Goal: Task Accomplishment & Management: Complete application form

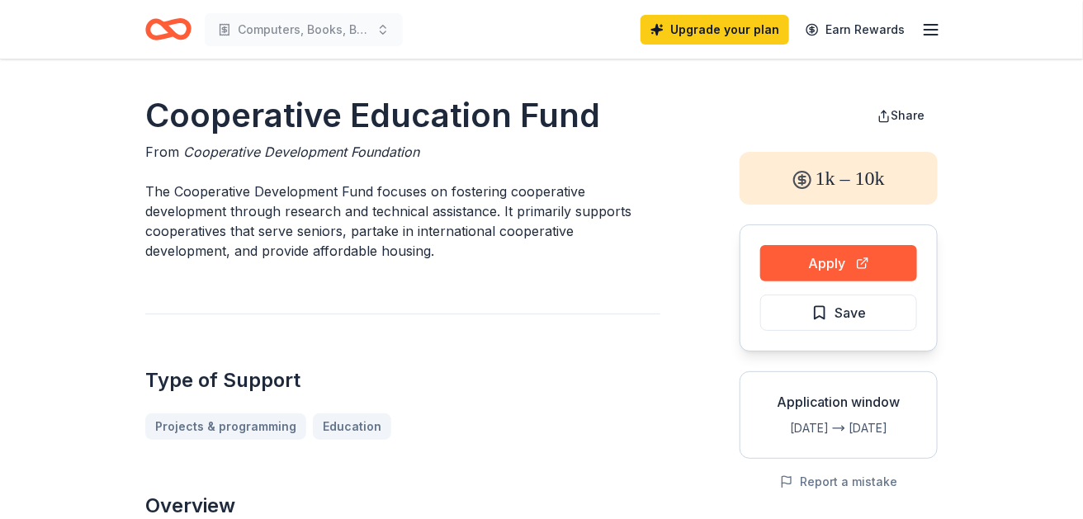
click at [929, 31] on icon "button" at bounding box center [931, 30] width 20 height 20
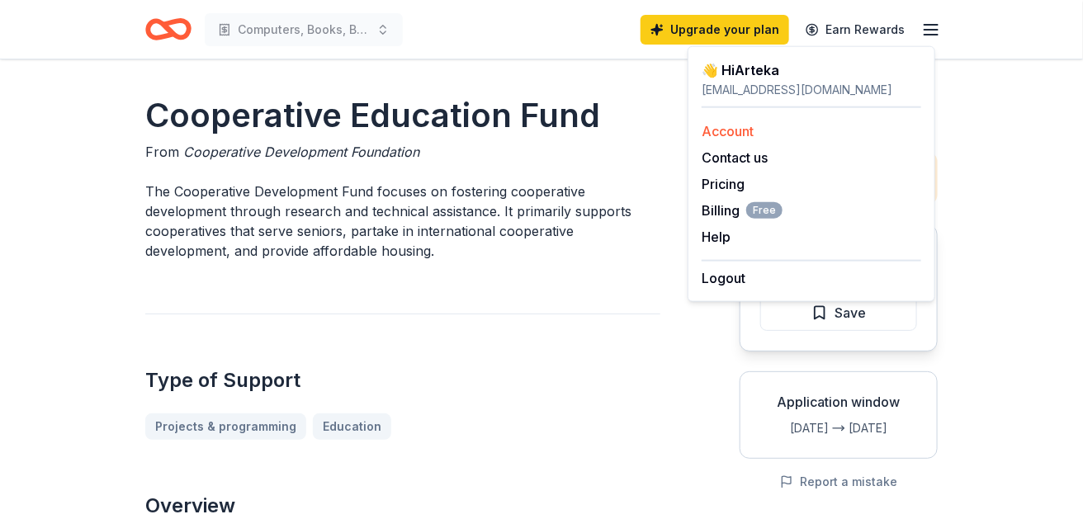
click at [754, 140] on link "Account" at bounding box center [728, 131] width 52 height 17
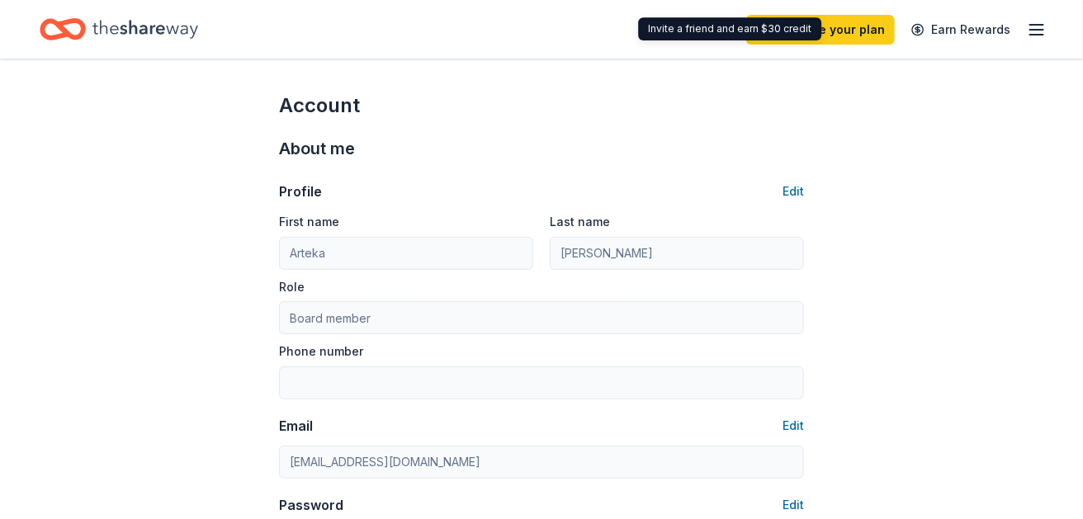
click at [1027, 23] on icon "button" at bounding box center [1037, 30] width 20 height 20
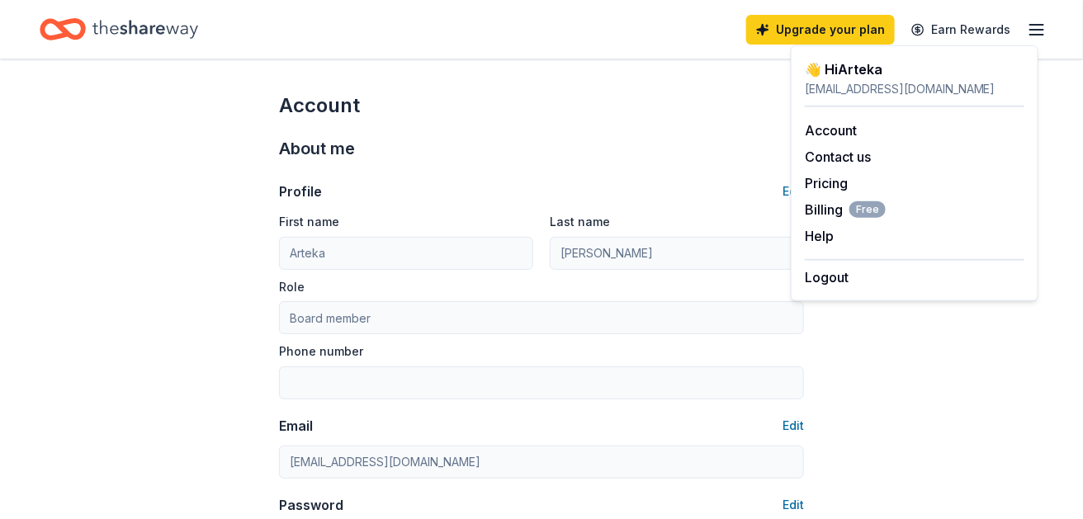
click at [873, 73] on div "👋 Hi Arteka" at bounding box center [915, 69] width 220 height 20
click at [853, 69] on div "👋 Hi Arteka" at bounding box center [915, 69] width 220 height 20
click at [198, 21] on icon "Home" at bounding box center [145, 29] width 106 height 34
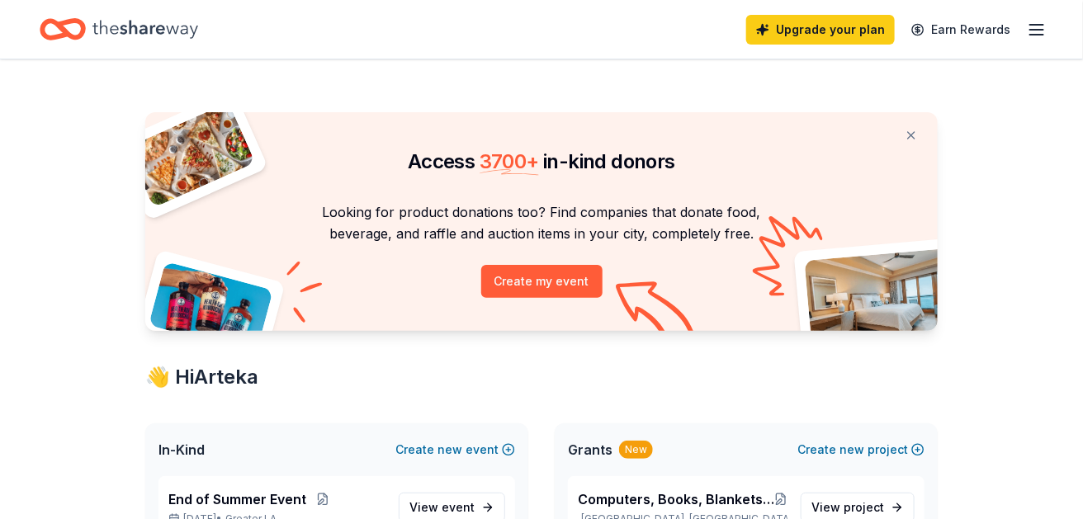
click at [181, 40] on icon "Home" at bounding box center [145, 29] width 106 height 34
click at [187, 30] on icon "Home" at bounding box center [145, 29] width 106 height 34
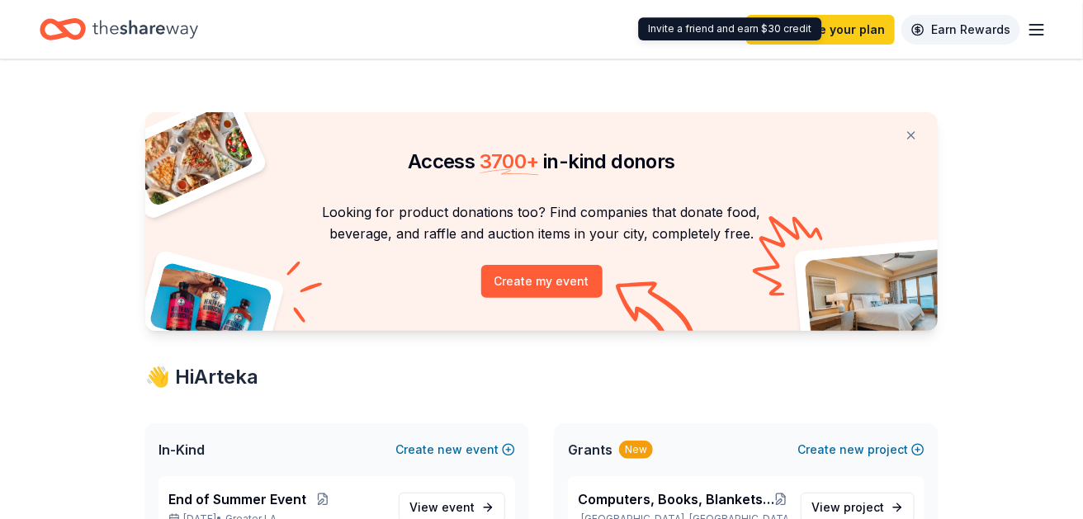
click at [930, 27] on link "Earn Rewards" at bounding box center [961, 30] width 119 height 30
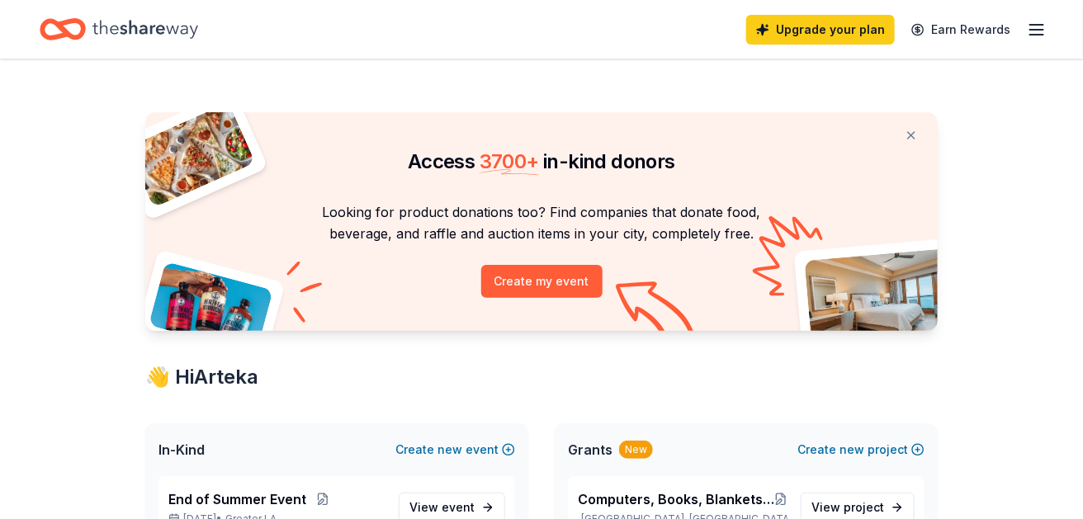
click at [1033, 30] on line "button" at bounding box center [1036, 30] width 13 height 0
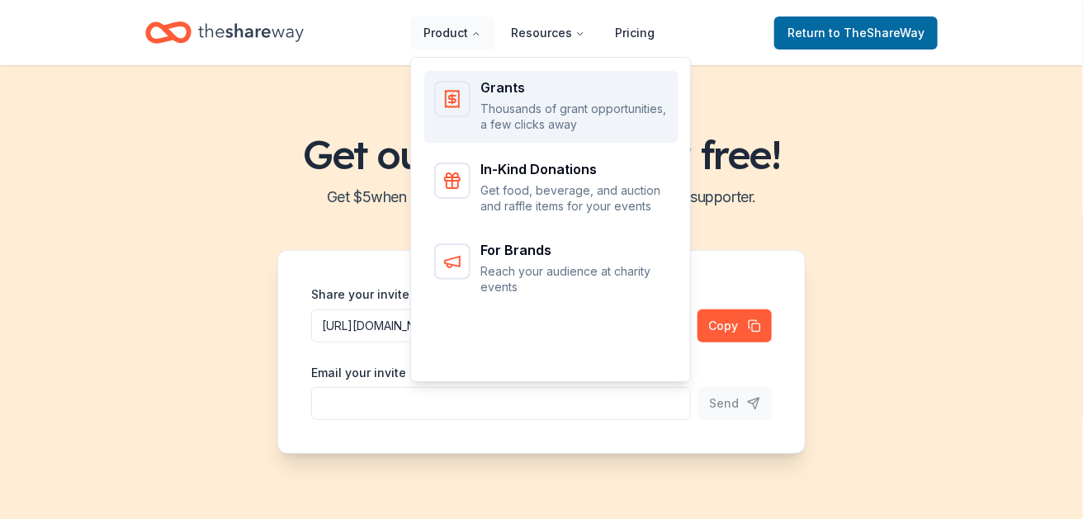
click at [505, 94] on div "Grants" at bounding box center [574, 87] width 188 height 13
click at [511, 130] on p "Thousands of grant opportunities, a few clicks away" at bounding box center [574, 117] width 188 height 32
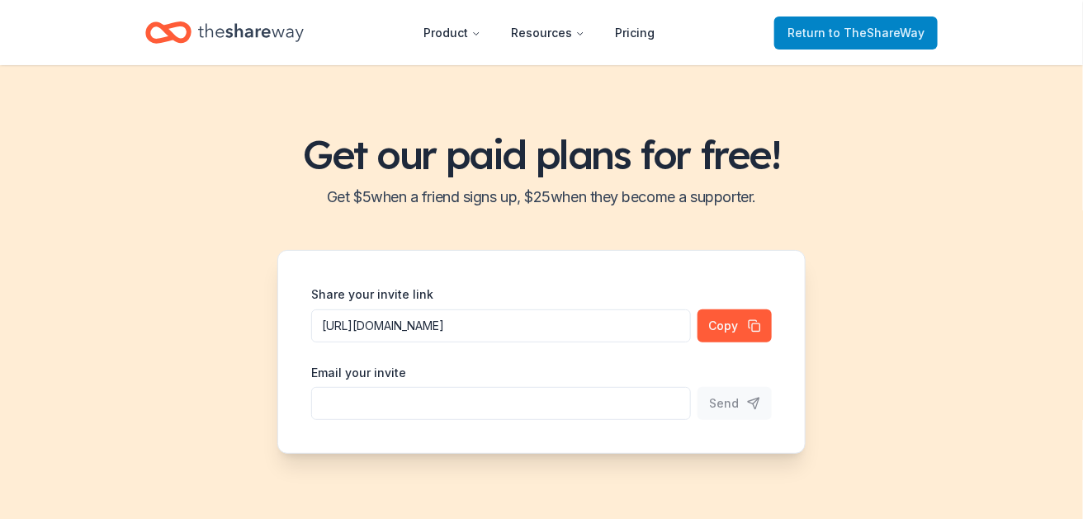
click at [852, 33] on span "to TheShareWay" at bounding box center [877, 33] width 96 height 14
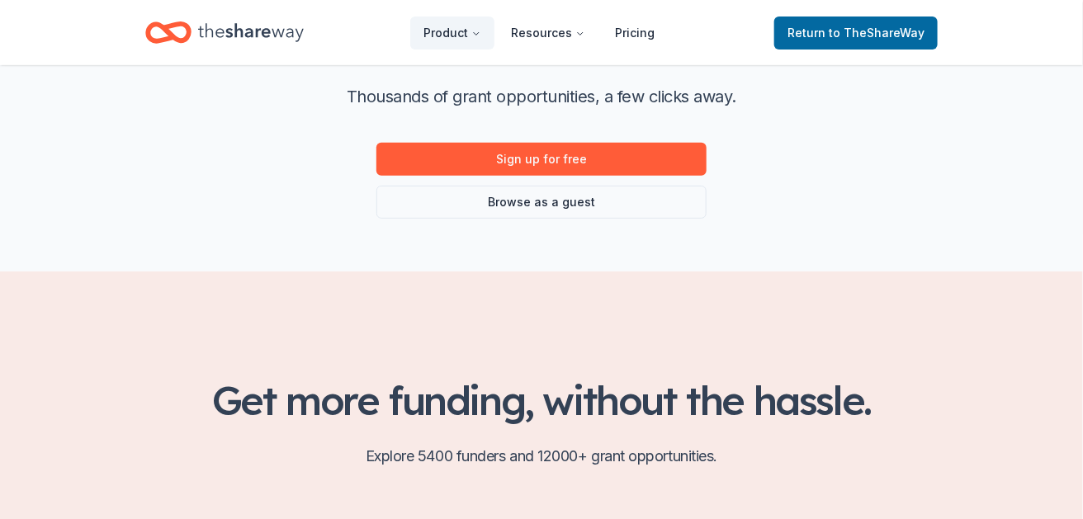
scroll to position [202, 0]
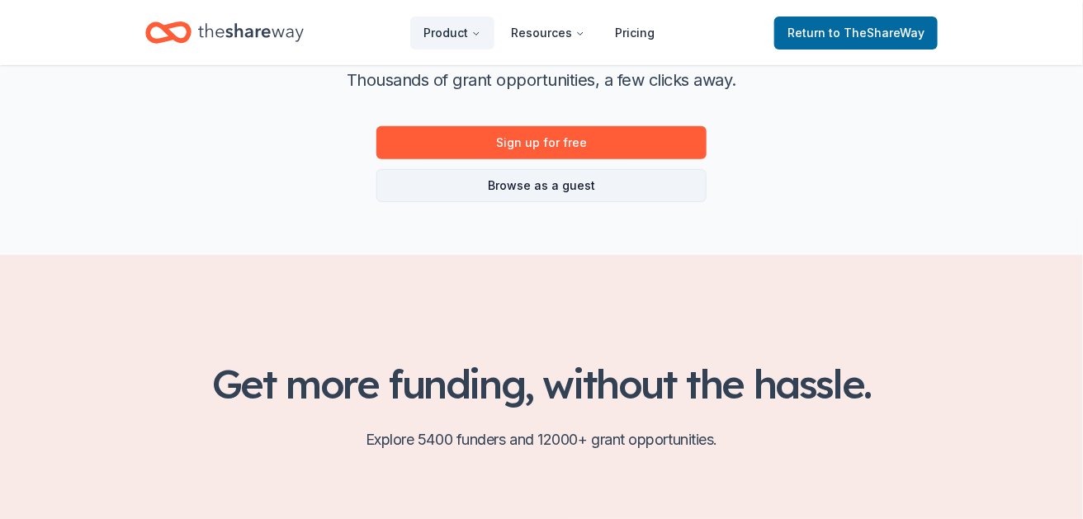
click at [556, 202] on link "Browse as a guest" at bounding box center [541, 185] width 330 height 33
click at [595, 202] on link "Browse as a guest" at bounding box center [541, 185] width 330 height 33
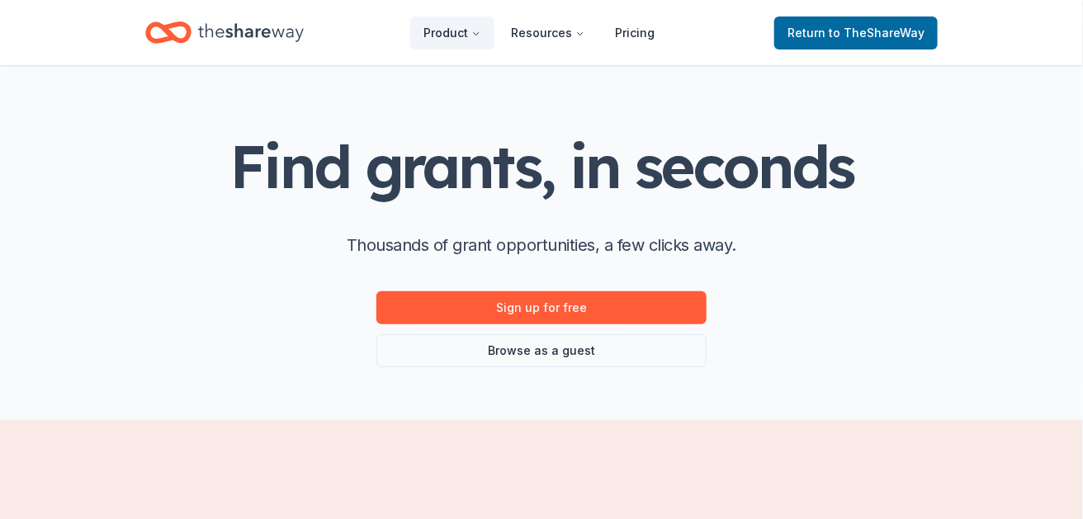
scroll to position [0, 0]
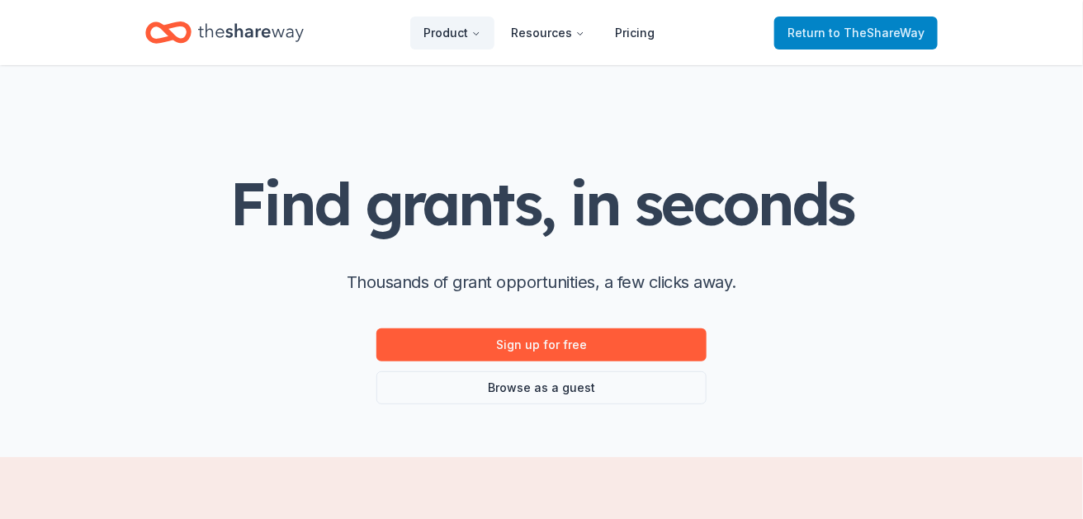
click at [850, 40] on span "to TheShareWay" at bounding box center [877, 33] width 96 height 14
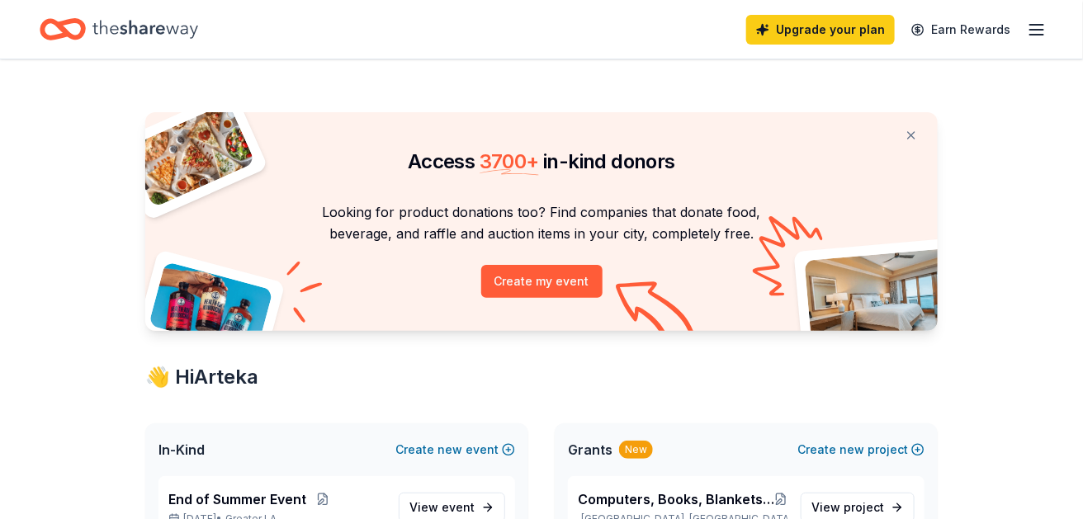
click at [1027, 30] on icon "button" at bounding box center [1037, 30] width 20 height 20
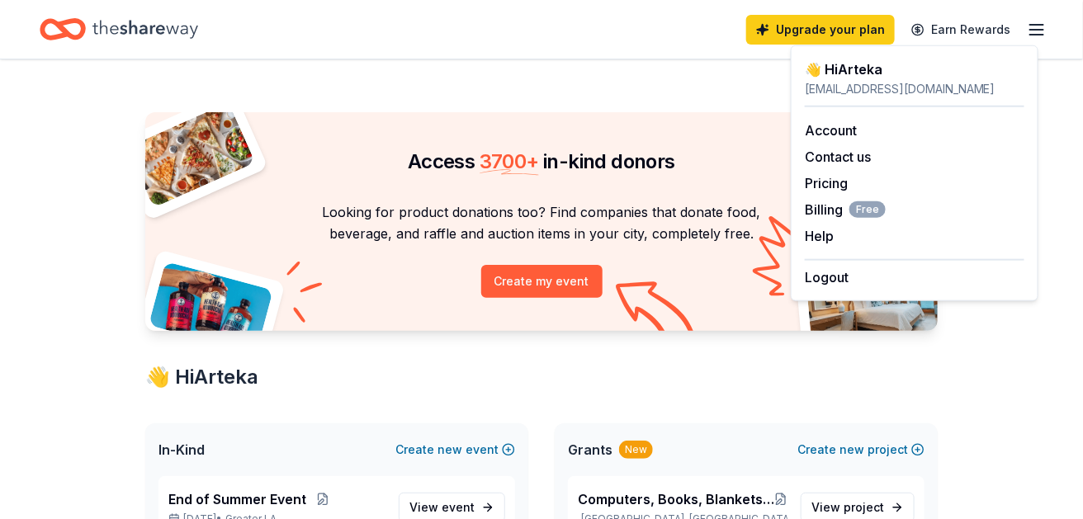
click at [888, 99] on div "[EMAIL_ADDRESS][DOMAIN_NAME]" at bounding box center [915, 89] width 220 height 20
click at [864, 79] on div "👋 Hi [PERSON_NAME]" at bounding box center [915, 69] width 220 height 20
click at [855, 99] on div "[EMAIL_ADDRESS][DOMAIN_NAME]" at bounding box center [915, 89] width 220 height 20
click at [840, 79] on div "👋 Hi [PERSON_NAME]" at bounding box center [915, 69] width 220 height 20
click at [820, 78] on div "👋 Hi [PERSON_NAME]" at bounding box center [915, 69] width 220 height 20
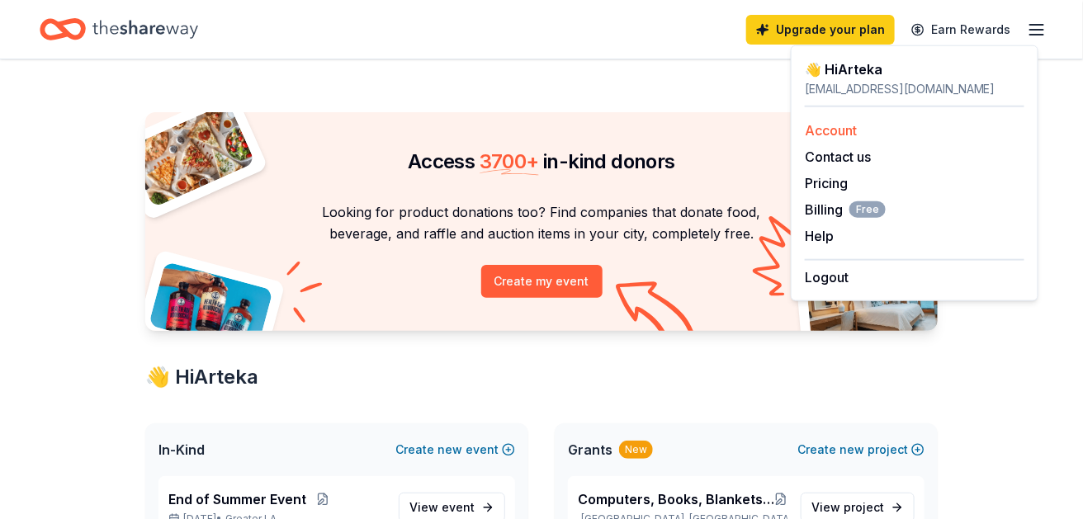
click at [832, 139] on link "Account" at bounding box center [831, 130] width 52 height 17
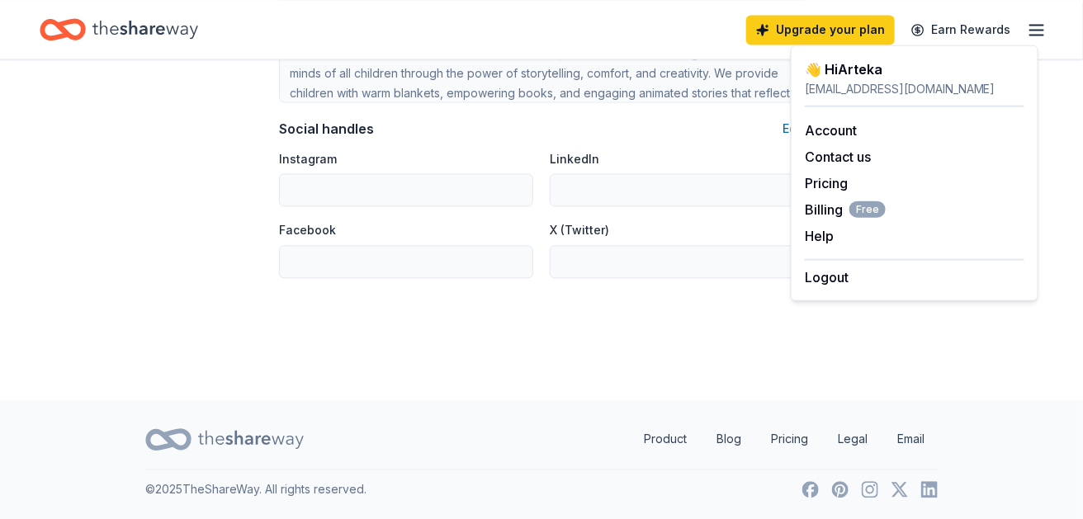
scroll to position [1512, 0]
click at [631, 423] on link "Product" at bounding box center [665, 439] width 69 height 33
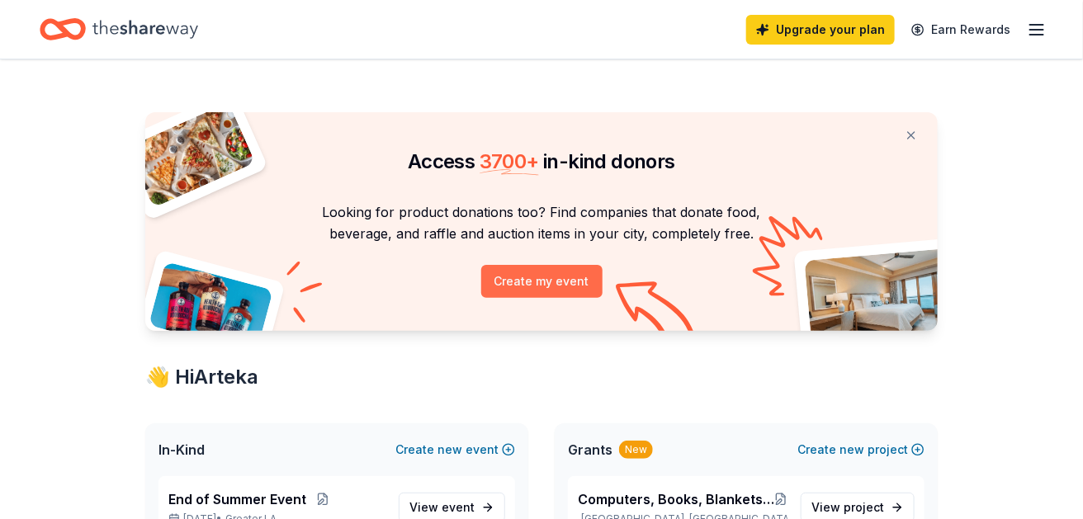
click at [562, 298] on button "Create my event" at bounding box center [541, 281] width 121 height 33
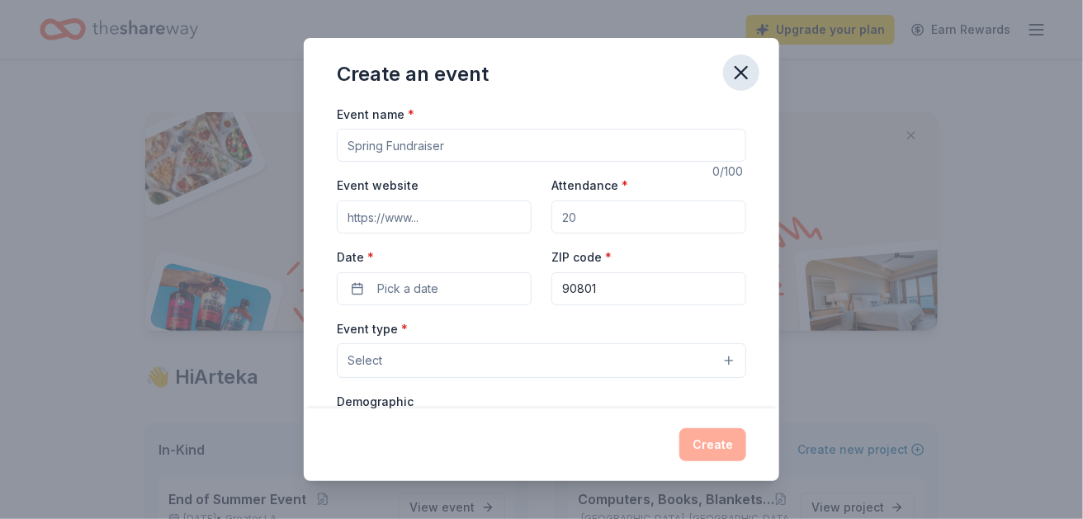
click at [753, 79] on icon "button" at bounding box center [741, 72] width 23 height 23
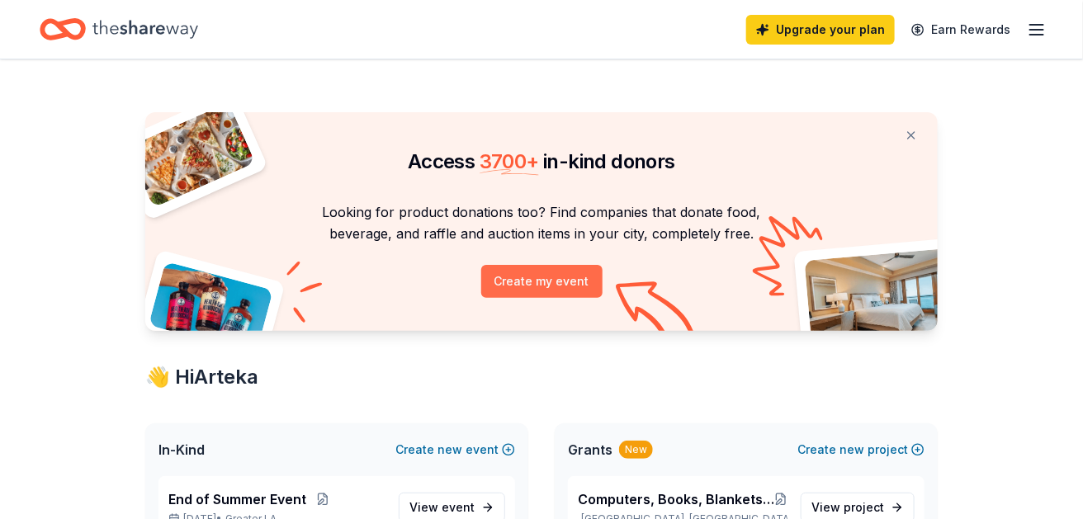
click at [541, 298] on button "Create my event" at bounding box center [541, 281] width 121 height 33
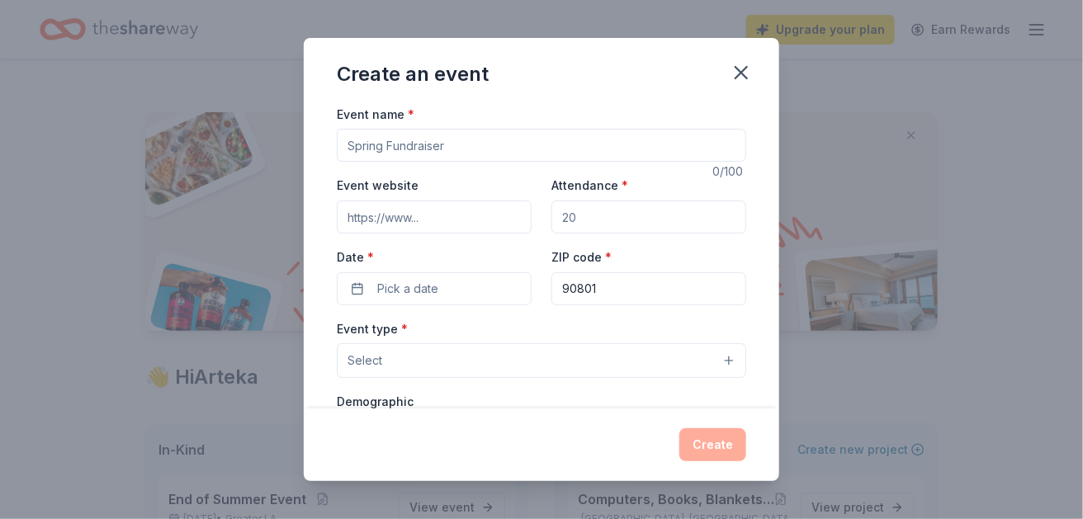
click at [457, 162] on input "Event name *" at bounding box center [541, 145] width 409 height 33
type input "Holiday Fun Giveaways"
click at [485, 234] on input "Event website" at bounding box center [434, 217] width 195 height 33
type input "https://www.thetalesofnaomiandnoah.com/"
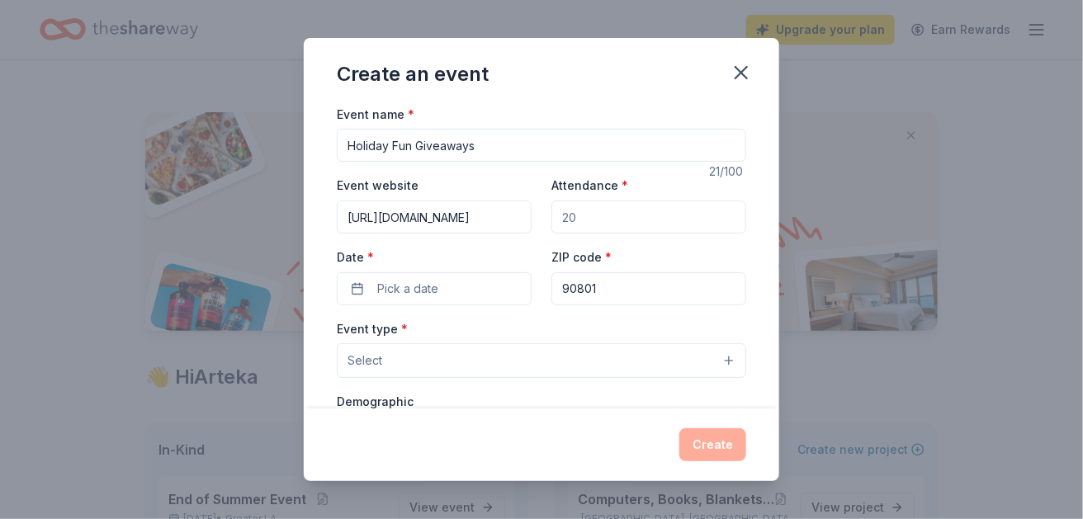
click at [618, 234] on input "Attendance *" at bounding box center [648, 217] width 195 height 33
type input "50"
click at [377, 299] on span "Pick a date" at bounding box center [407, 289] width 61 height 20
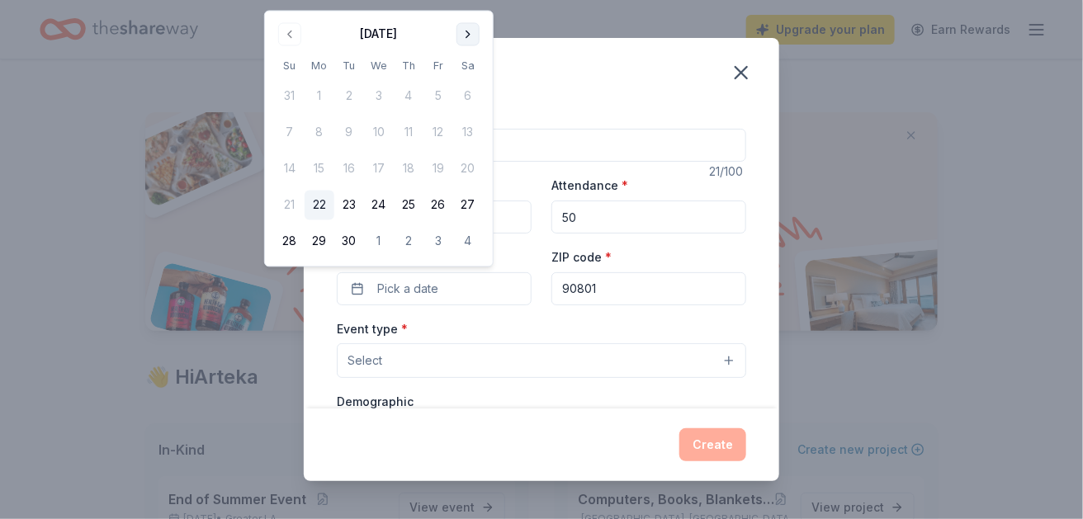
click at [480, 40] on button "Go to next month" at bounding box center [468, 33] width 23 height 23
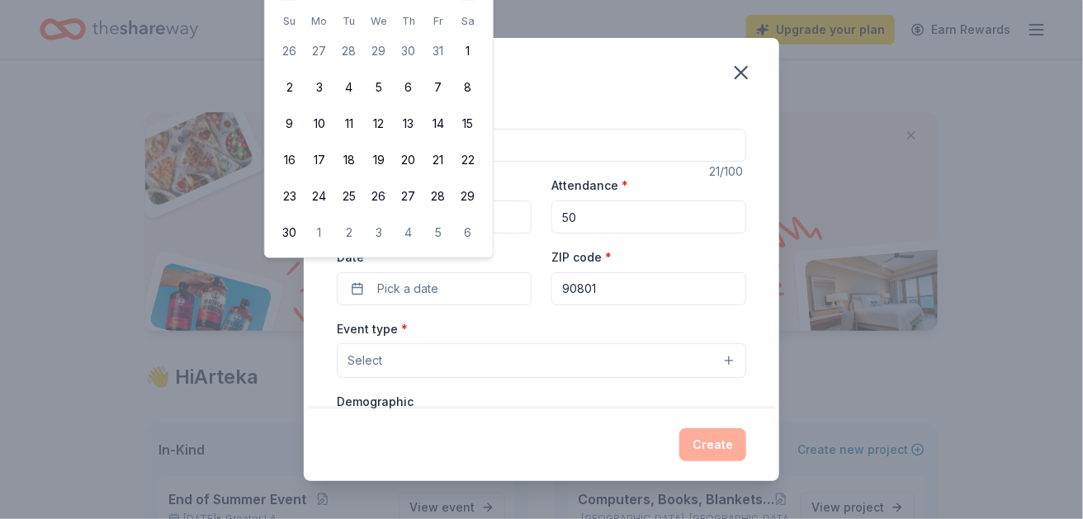
click at [903, 128] on div "Create an event Event name * Holiday Fun Giveaways 21 /100 Event website https:…" at bounding box center [541, 259] width 1083 height 519
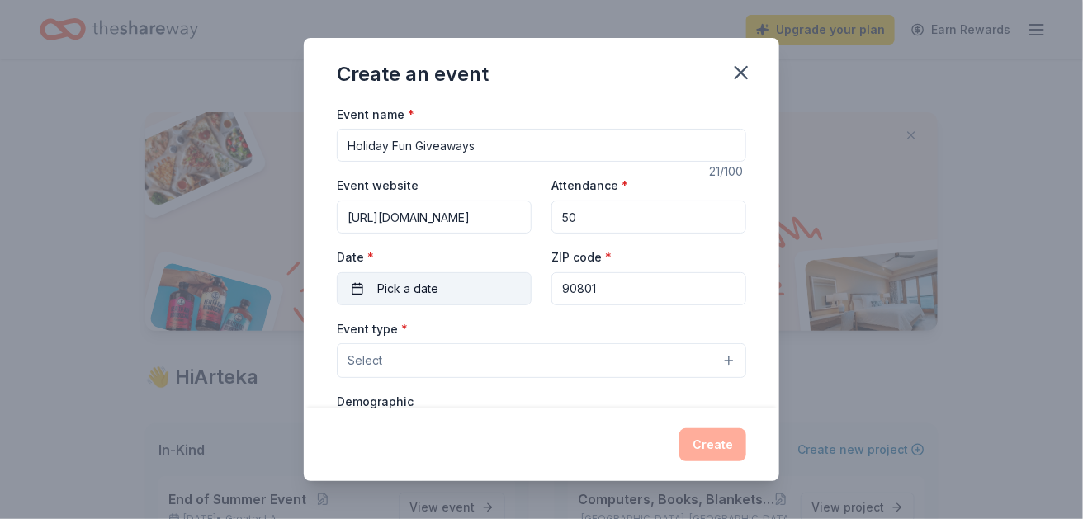
click at [458, 305] on button "Pick a date" at bounding box center [434, 288] width 195 height 33
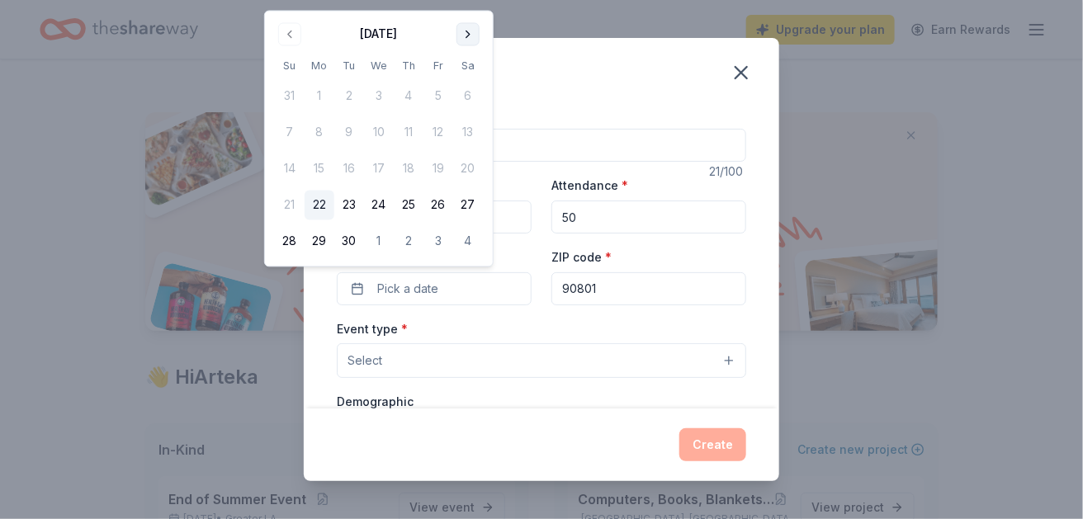
click at [480, 35] on button "Go to next month" at bounding box center [468, 33] width 23 height 23
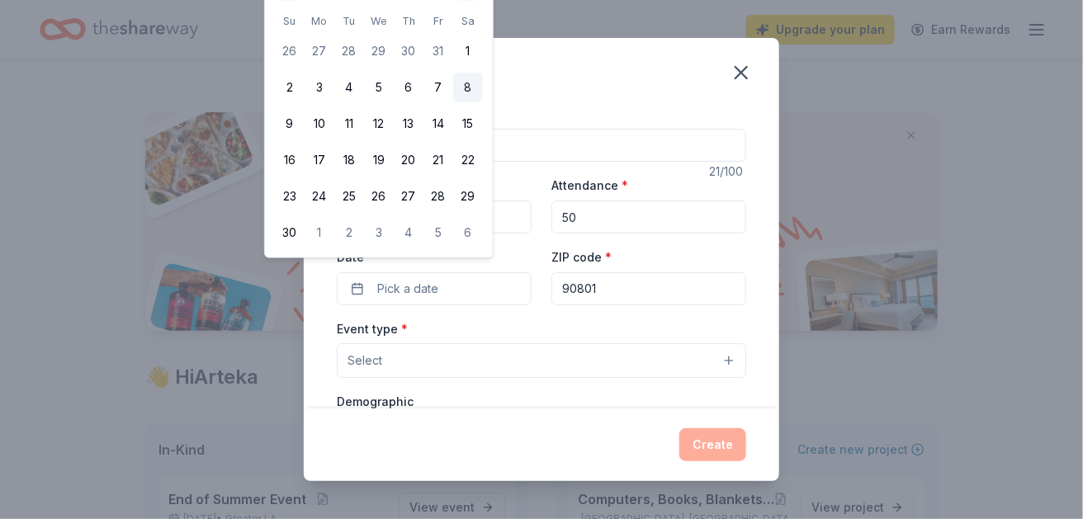
click at [483, 102] on button "8" at bounding box center [468, 88] width 30 height 30
click at [915, 117] on div "Create an event Event name * Holiday Fun Giveaways 21 /100 Event website https:…" at bounding box center [541, 259] width 1083 height 519
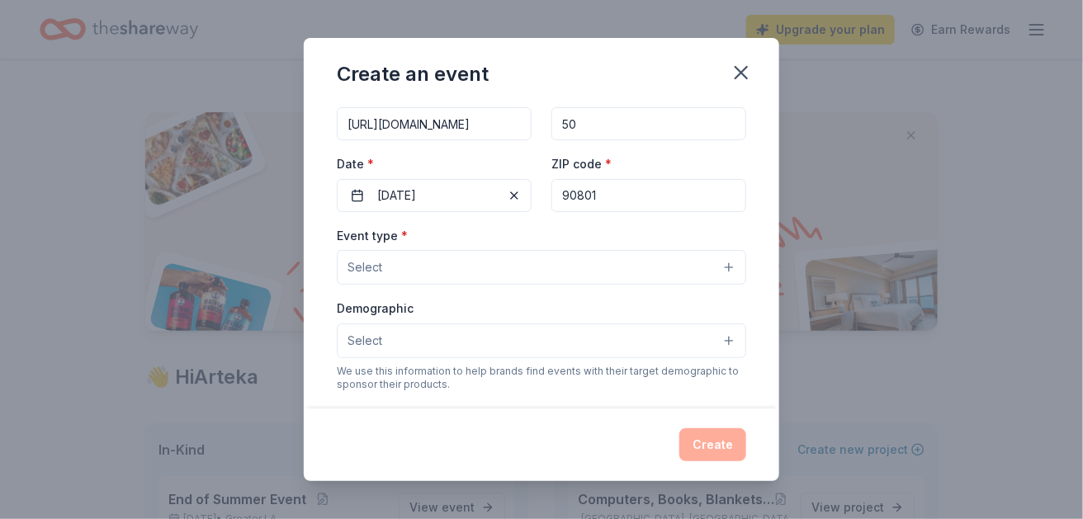
scroll to position [184, 0]
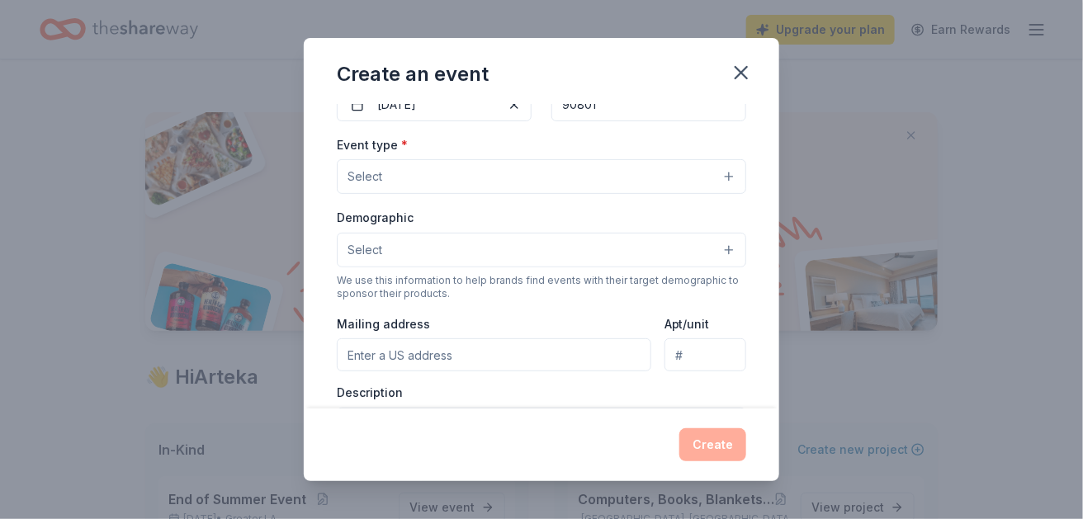
click at [746, 194] on button "Select" at bounding box center [541, 176] width 409 height 35
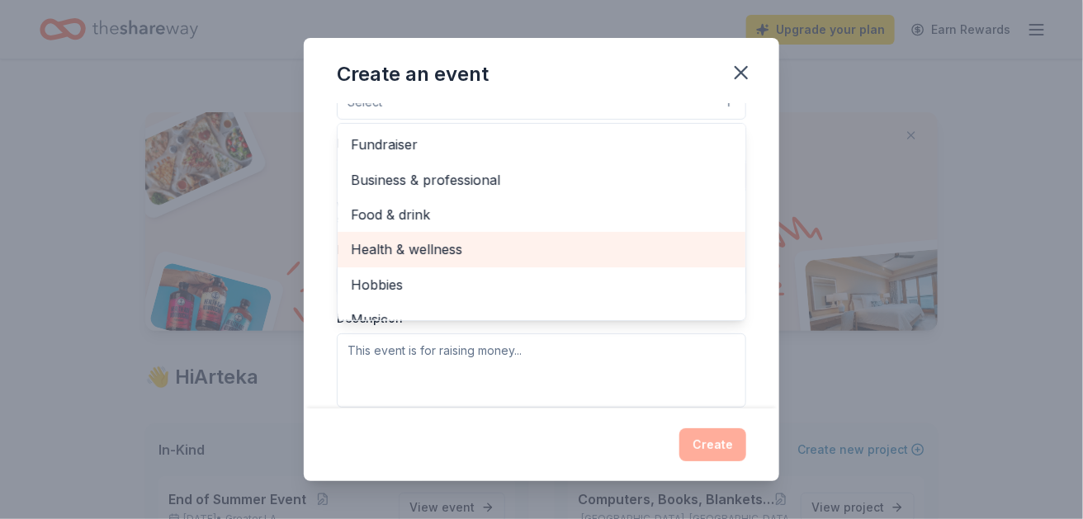
scroll to position [248, 0]
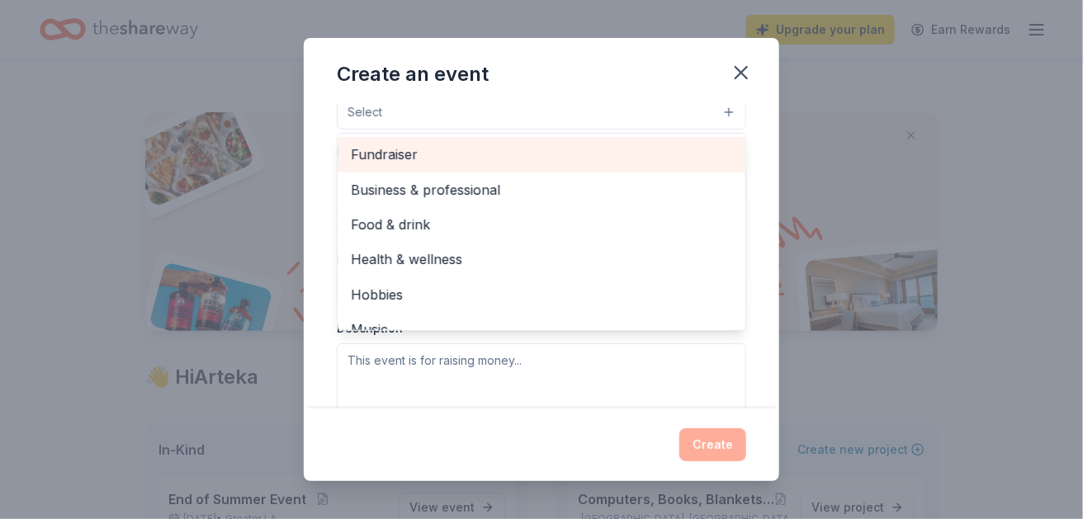
click at [386, 165] on span "Fundraiser" at bounding box center [541, 154] width 381 height 21
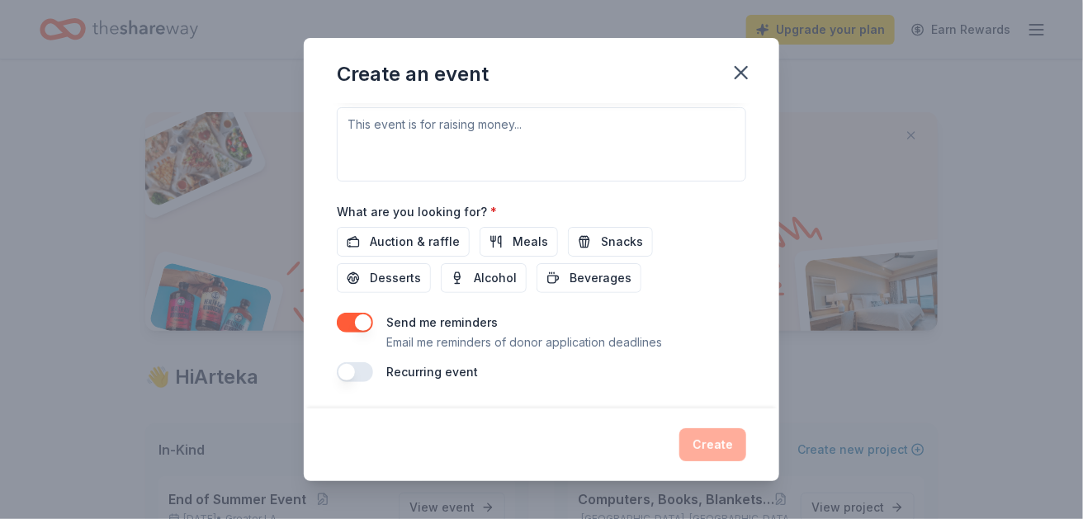
click at [552, 182] on div "Event type * Fundraiser Business & professional Food & drink Health & wellness …" at bounding box center [541, 6] width 409 height 349
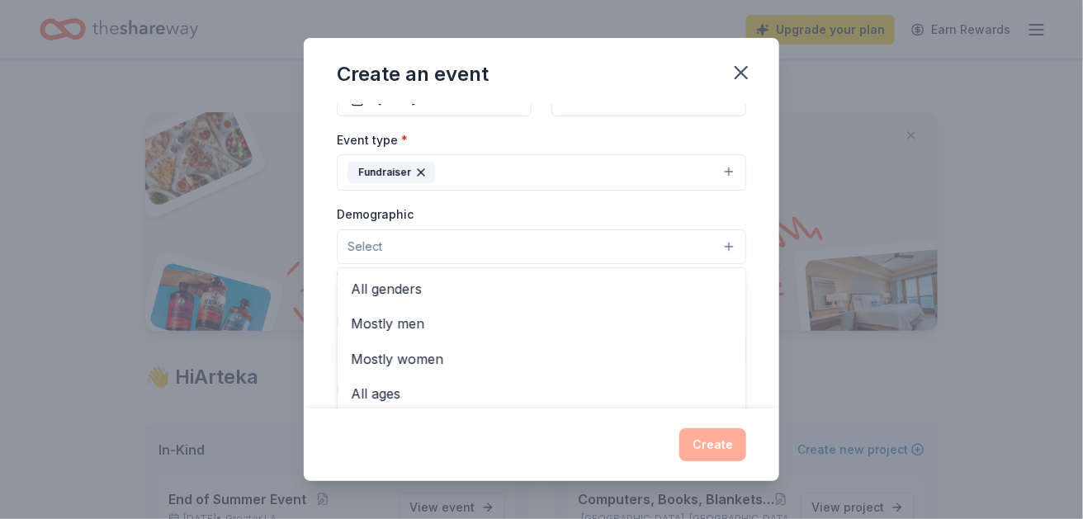
click at [746, 264] on button "Select" at bounding box center [541, 247] width 409 height 35
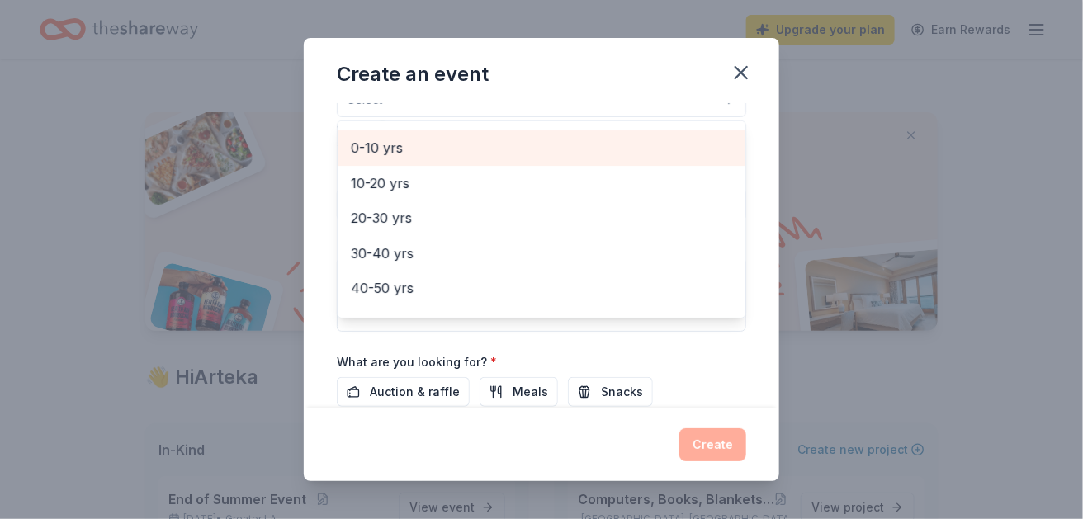
scroll to position [144, 0]
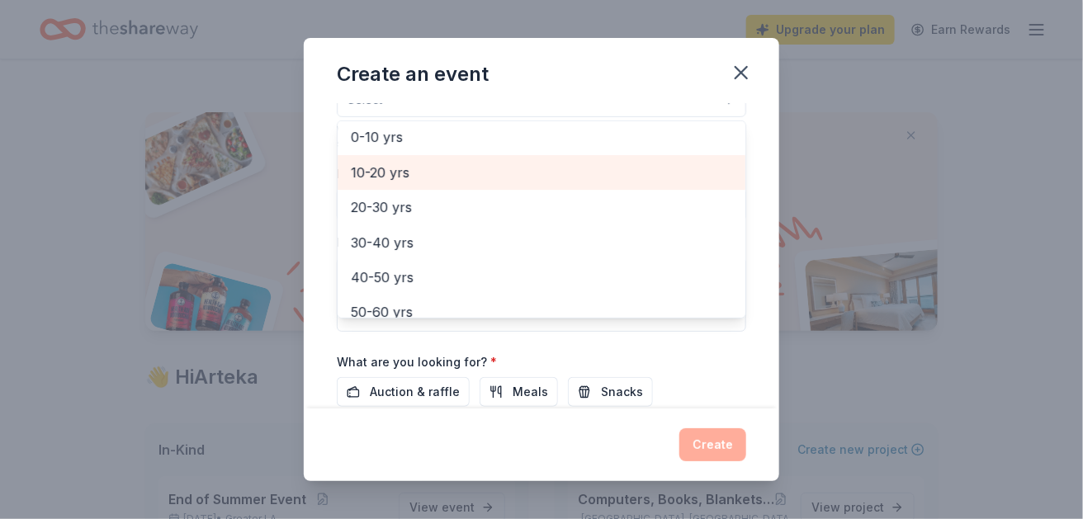
click at [382, 183] on span "10-20 yrs" at bounding box center [541, 172] width 381 height 21
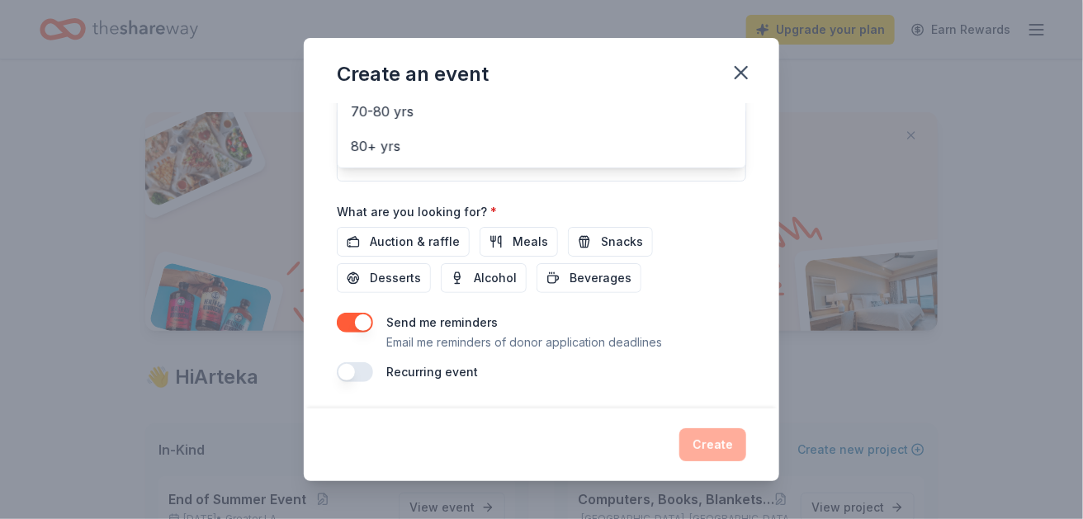
scroll to position [668, 0]
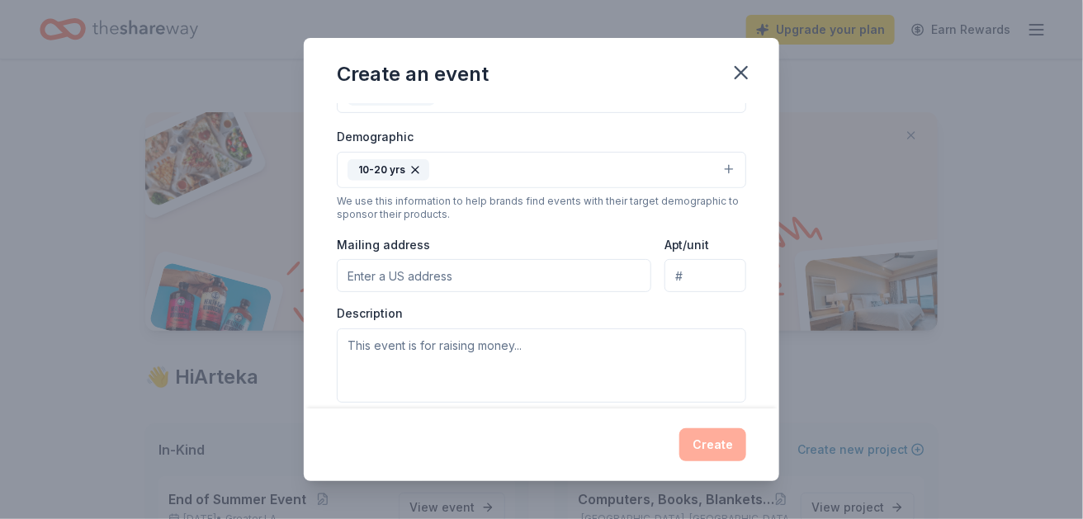
scroll to position [426, 0]
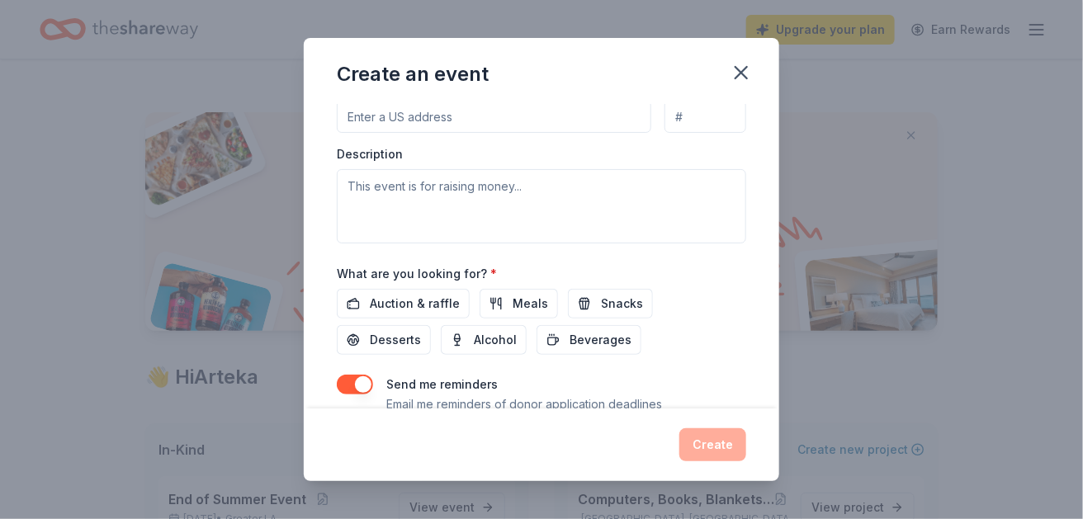
click at [529, 133] on input "Mailing address" at bounding box center [494, 116] width 315 height 33
type input "P.O. Box 21404"
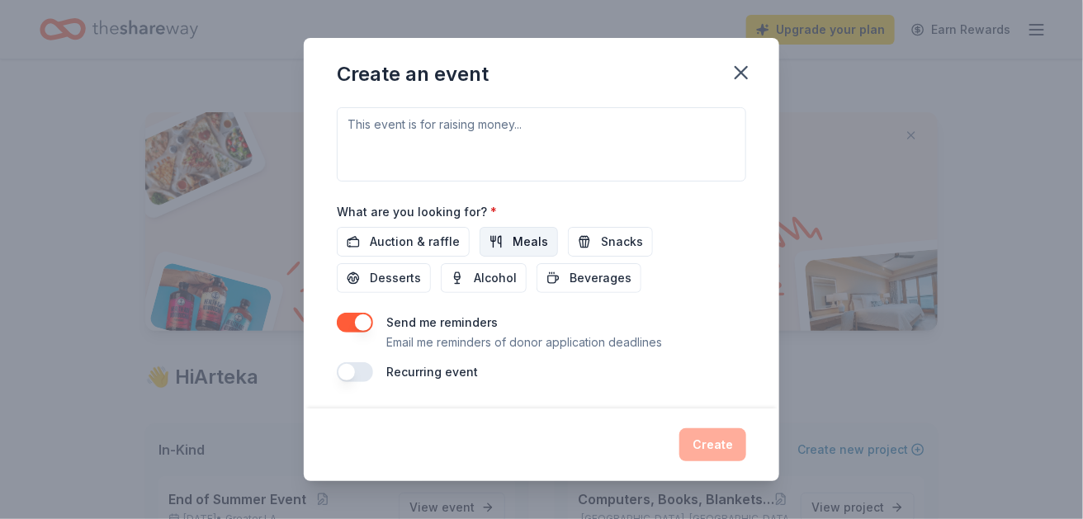
scroll to position [679, 0]
click at [532, 232] on span "Meals" at bounding box center [530, 242] width 35 height 20
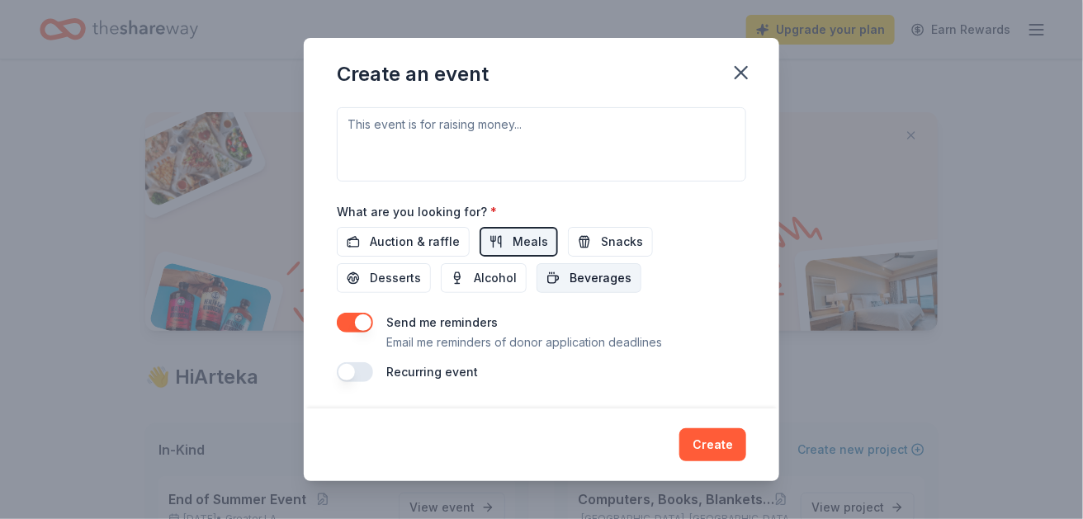
click at [570, 268] on span "Beverages" at bounding box center [601, 278] width 62 height 20
click at [613, 232] on span "Snacks" at bounding box center [622, 242] width 42 height 20
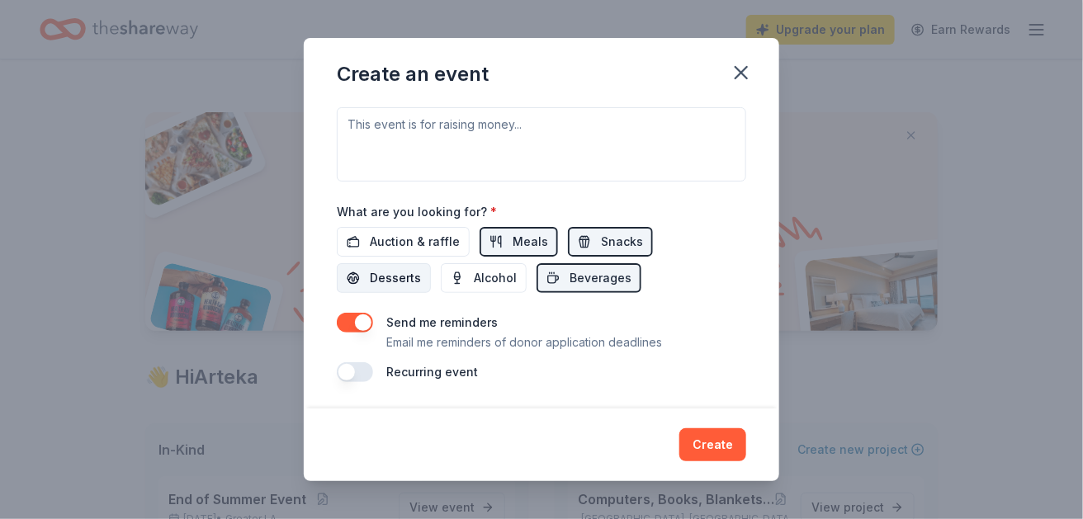
click at [421, 268] on span "Desserts" at bounding box center [395, 278] width 51 height 20
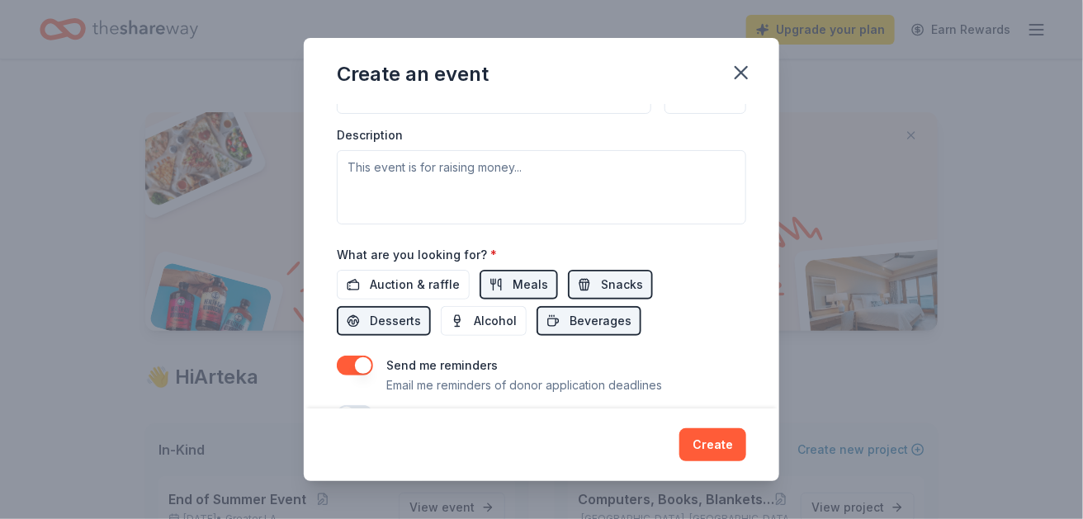
scroll to position [441, 0]
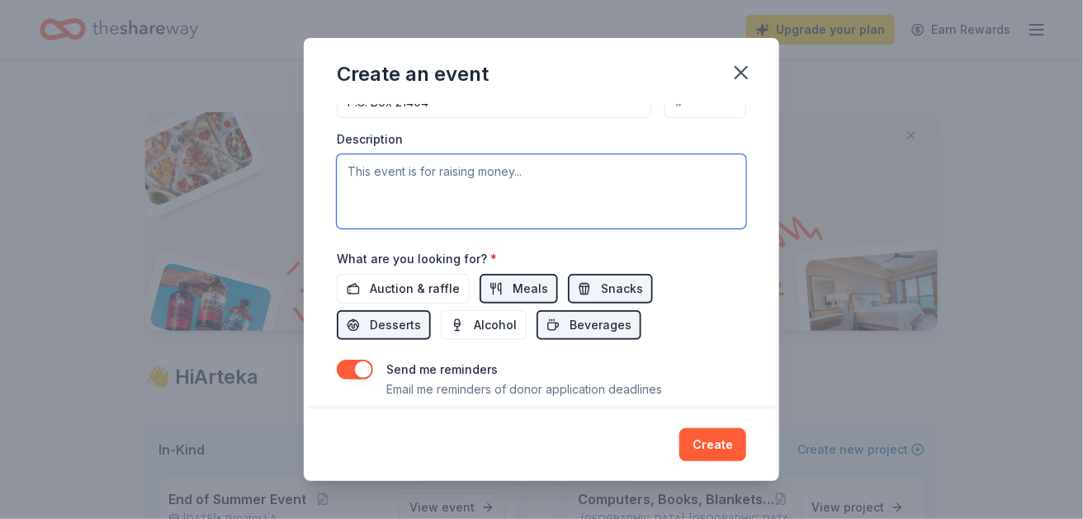
click at [543, 229] on textarea at bounding box center [541, 191] width 409 height 74
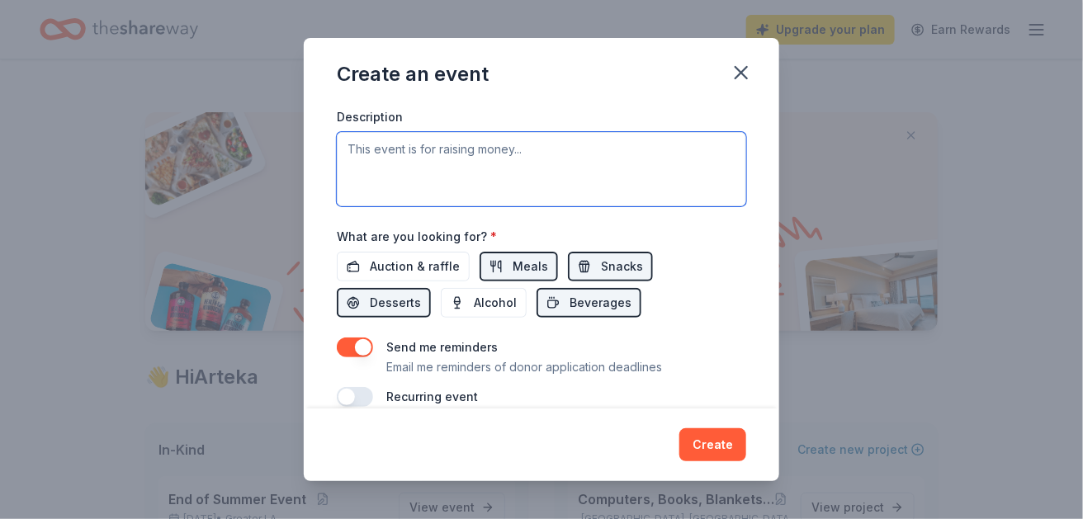
scroll to position [580, 0]
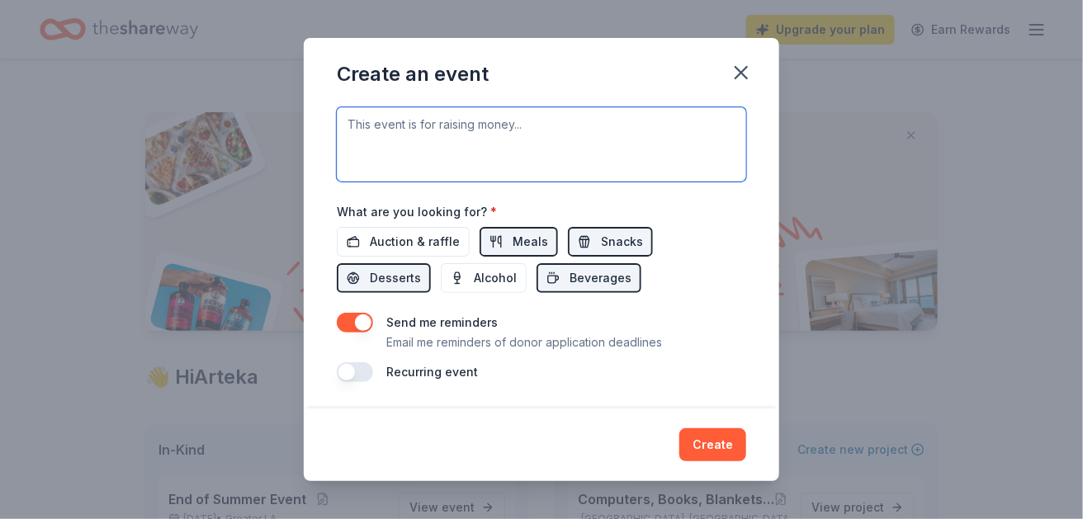
click at [436, 182] on textarea at bounding box center [541, 144] width 409 height 74
paste textarea "Join The Tales of Naomi and Noah for our Holiday Fun Giveaways, a special fundr…"
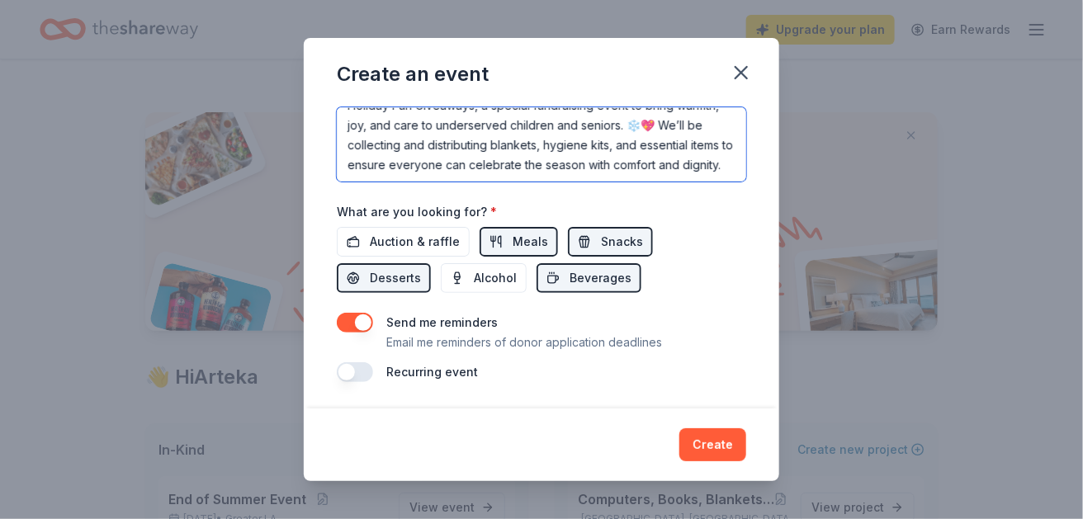
scroll to position [0, 0]
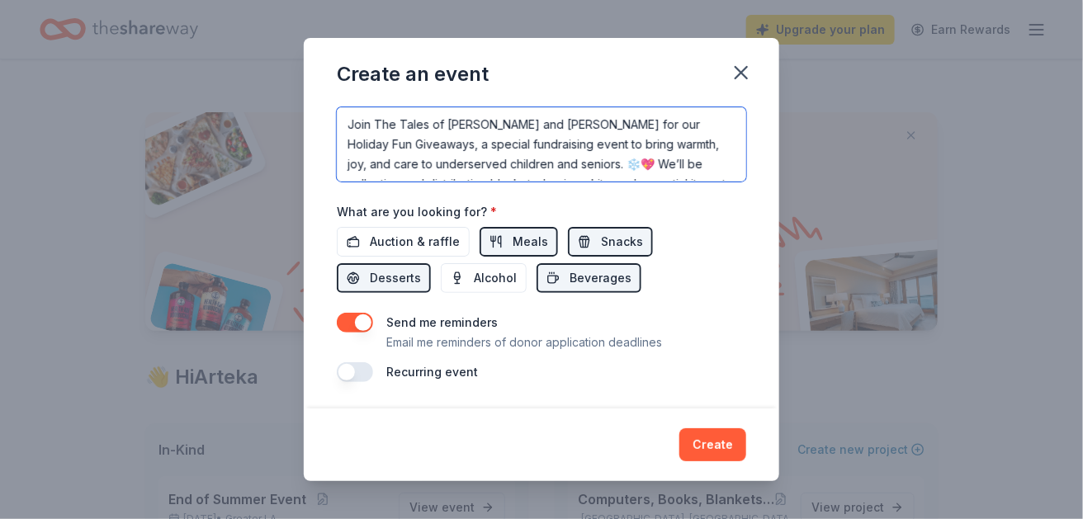
click at [578, 182] on textarea "Join The Tales of Naomi and Noah for our Holiday Fun Giveaways, a special fundr…" at bounding box center [541, 144] width 409 height 74
click at [344, 182] on textarea "Join The Tales of [PERSON_NAME] and [PERSON_NAME] for our Holiday Fun Giveaways…" at bounding box center [541, 144] width 409 height 74
type textarea "Join The Tales of [PERSON_NAME] and [PERSON_NAME] for our Holiday Fun Giveaways…"
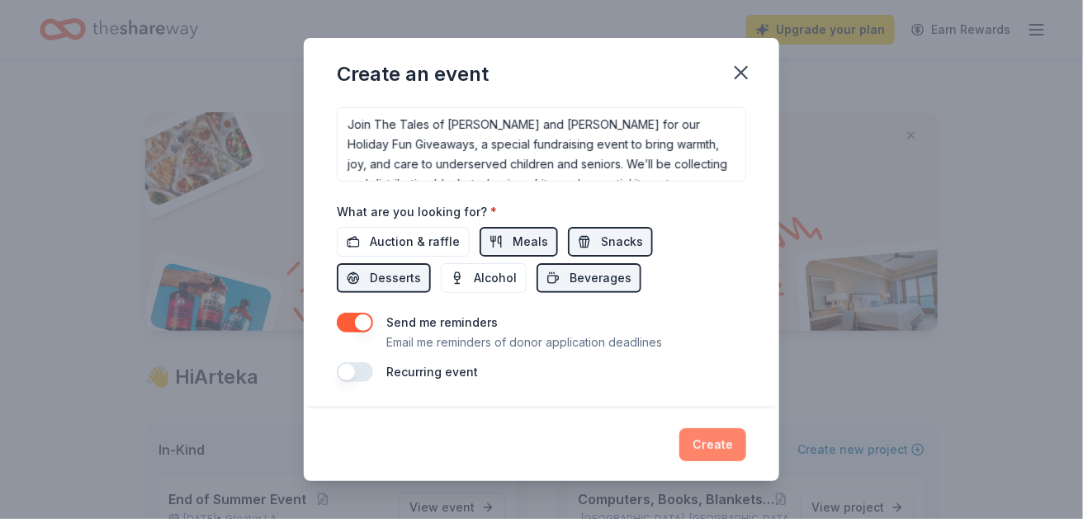
click at [719, 428] on button "Create" at bounding box center [712, 444] width 67 height 33
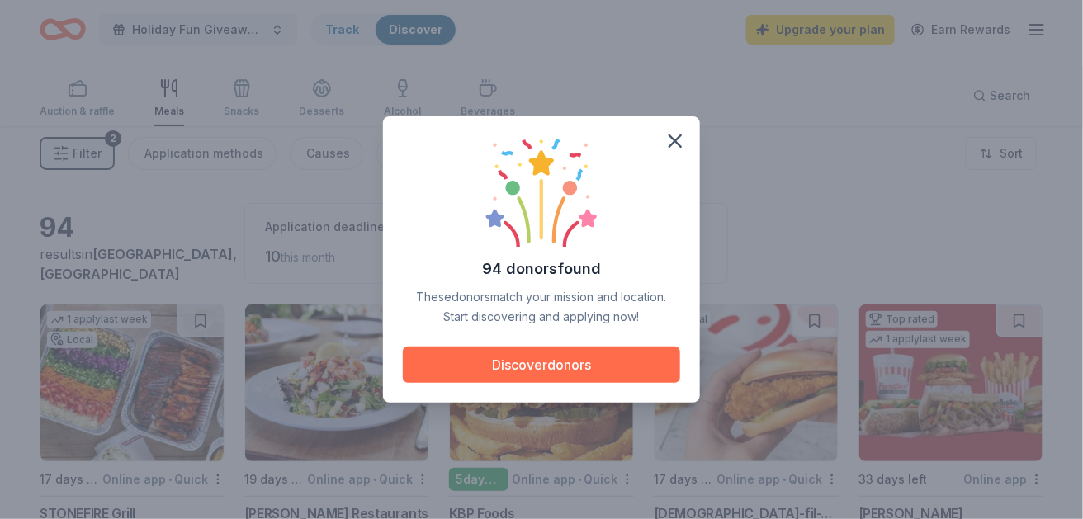
click at [589, 374] on button "Discover donors" at bounding box center [541, 365] width 277 height 36
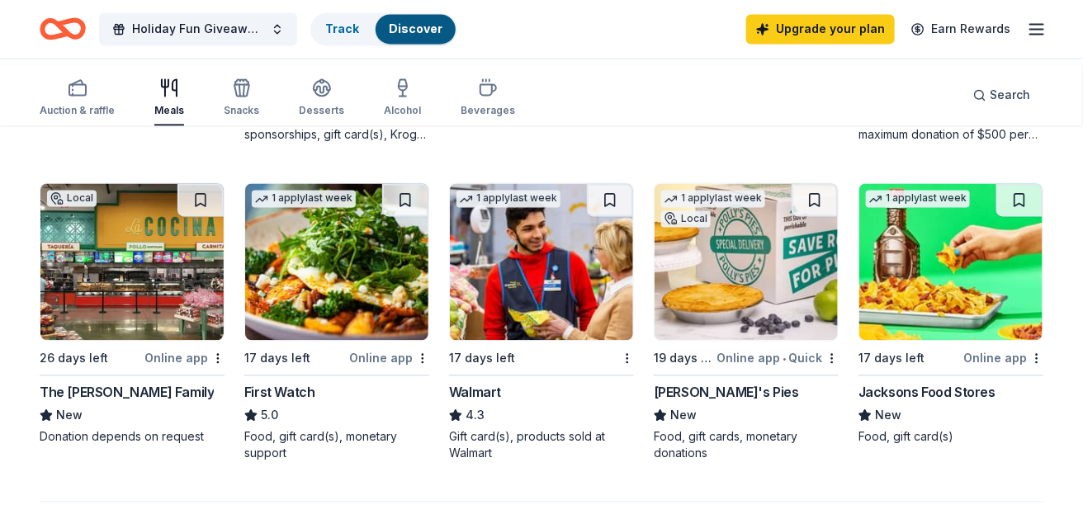
scroll to position [1079, 0]
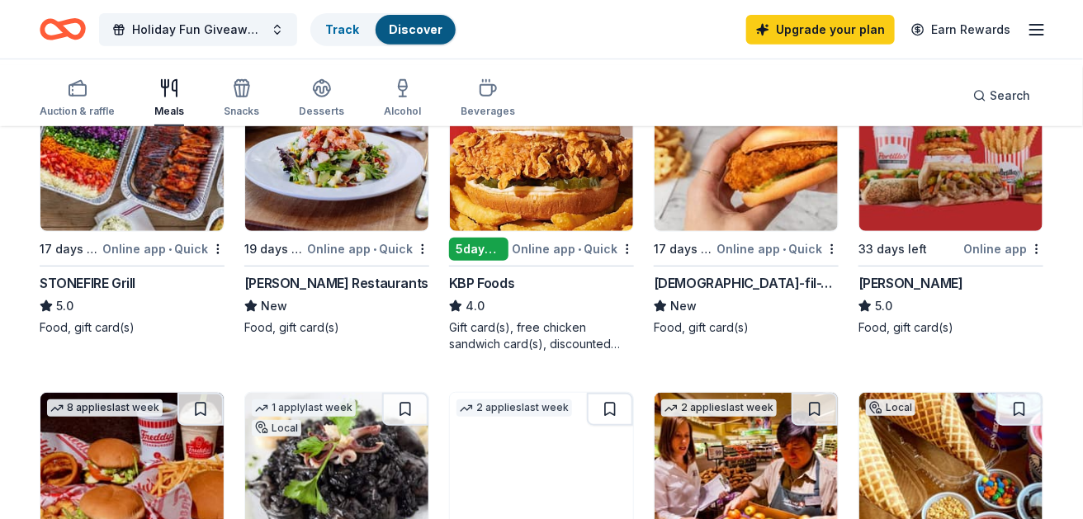
scroll to position [228, 0]
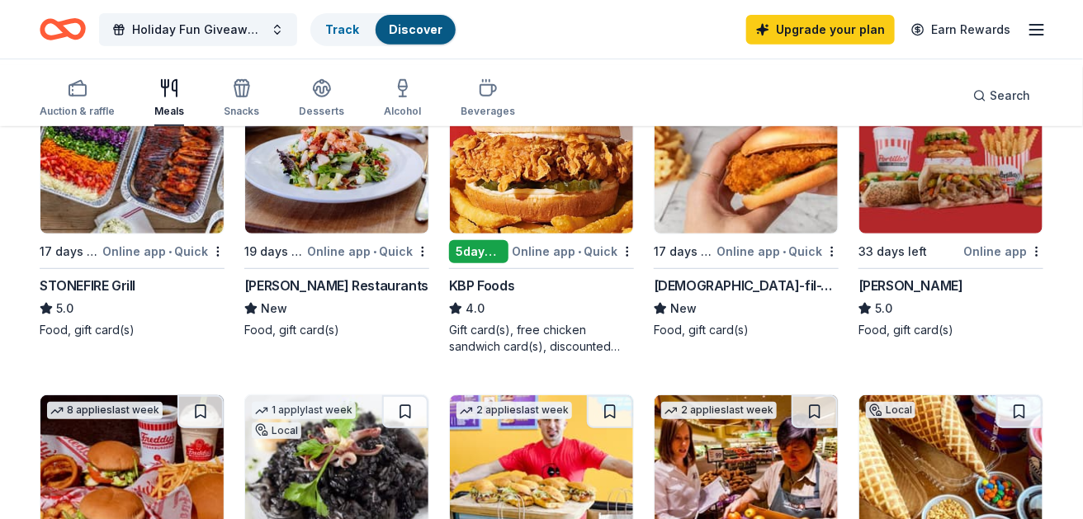
click at [162, 338] on div "1 apply last week Local 17 days left Online app • Quick STONEFIRE Grill 5.0 Foo…" at bounding box center [132, 207] width 185 height 263
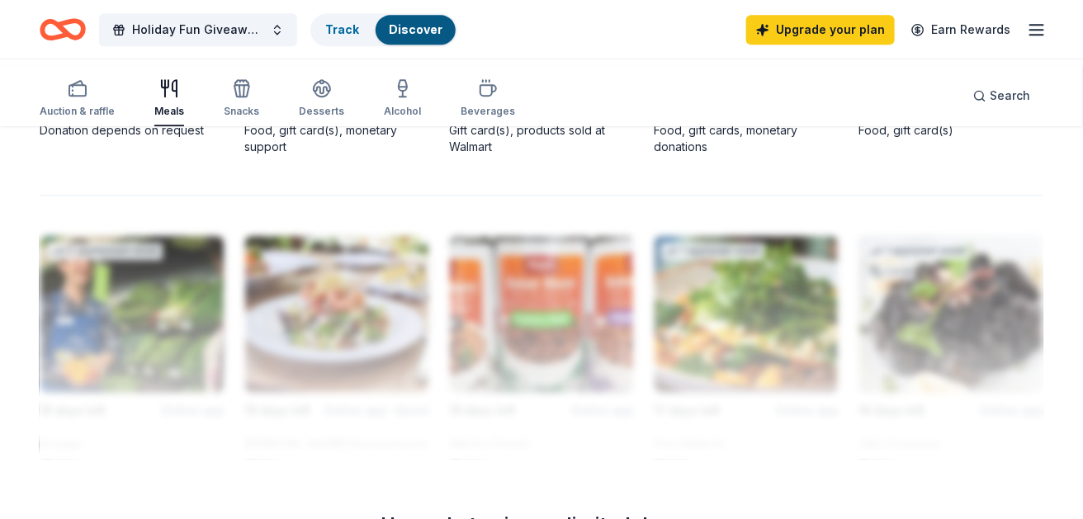
scroll to position [1299, 0]
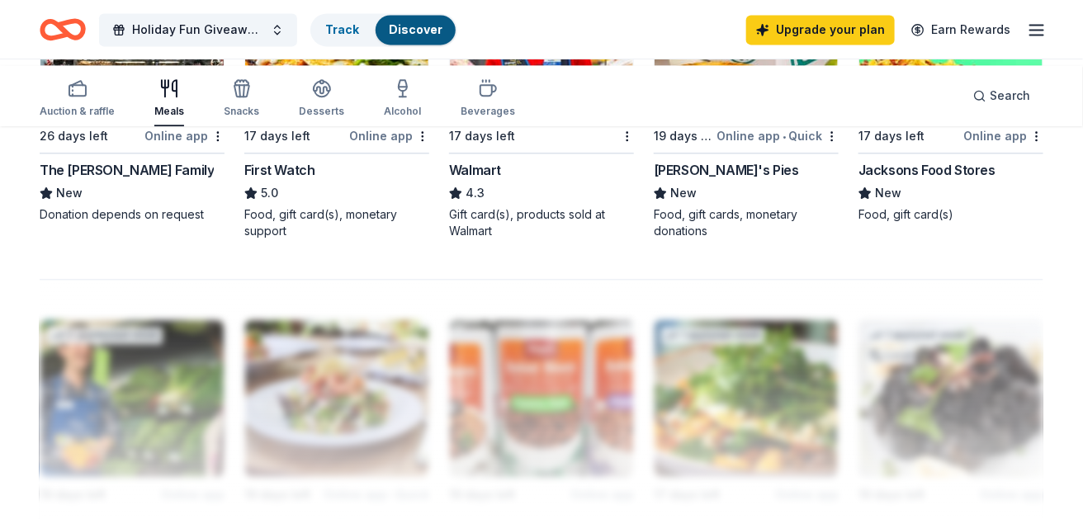
click at [509, 118] on img at bounding box center [541, 39] width 183 height 157
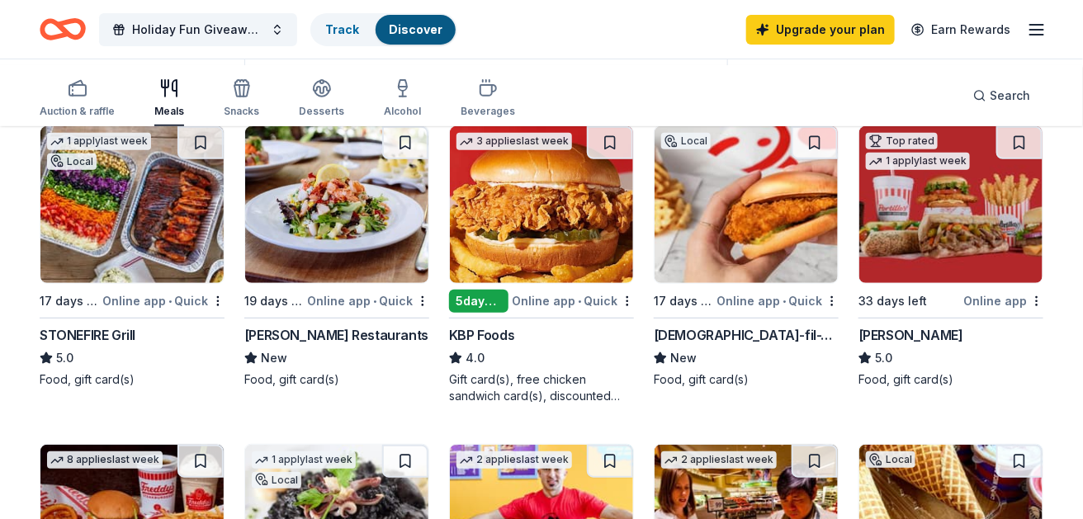
scroll to position [176, 0]
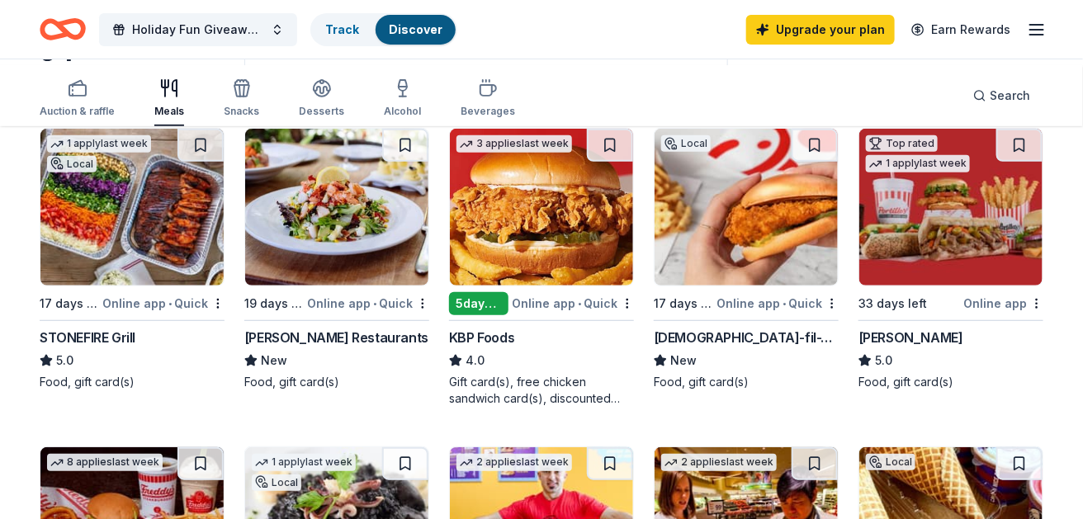
click at [752, 286] on img at bounding box center [746, 207] width 183 height 157
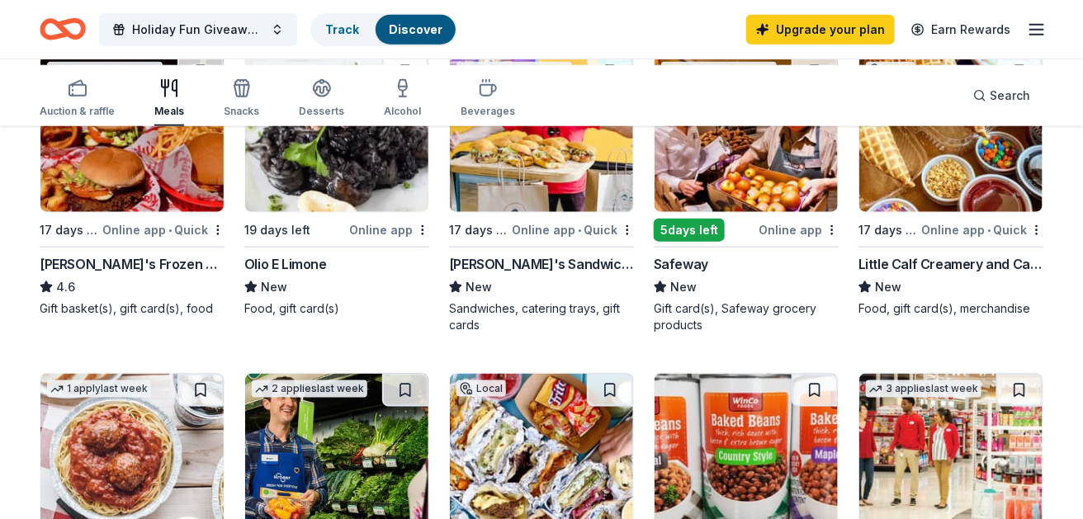
scroll to position [586, 0]
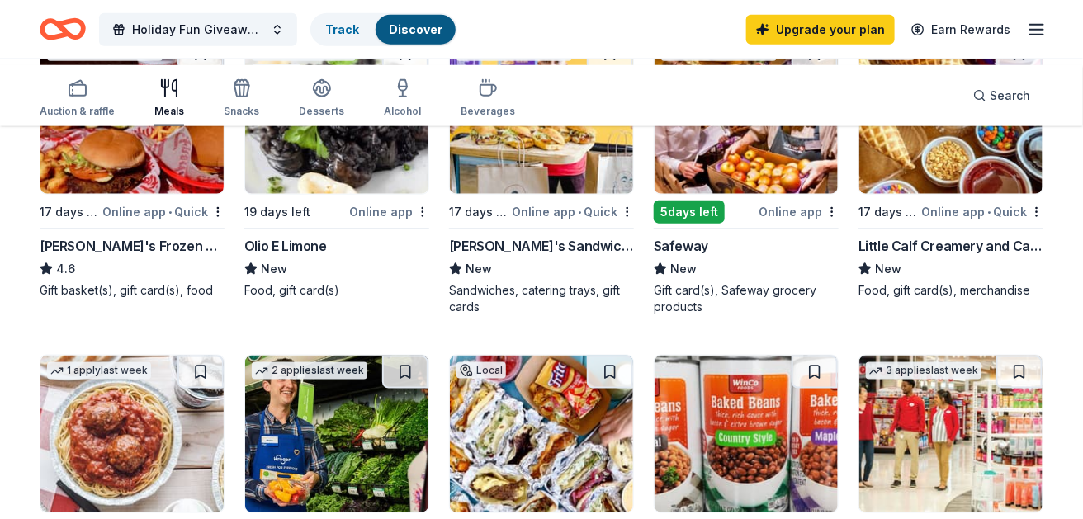
click at [741, 194] on img at bounding box center [746, 115] width 183 height 157
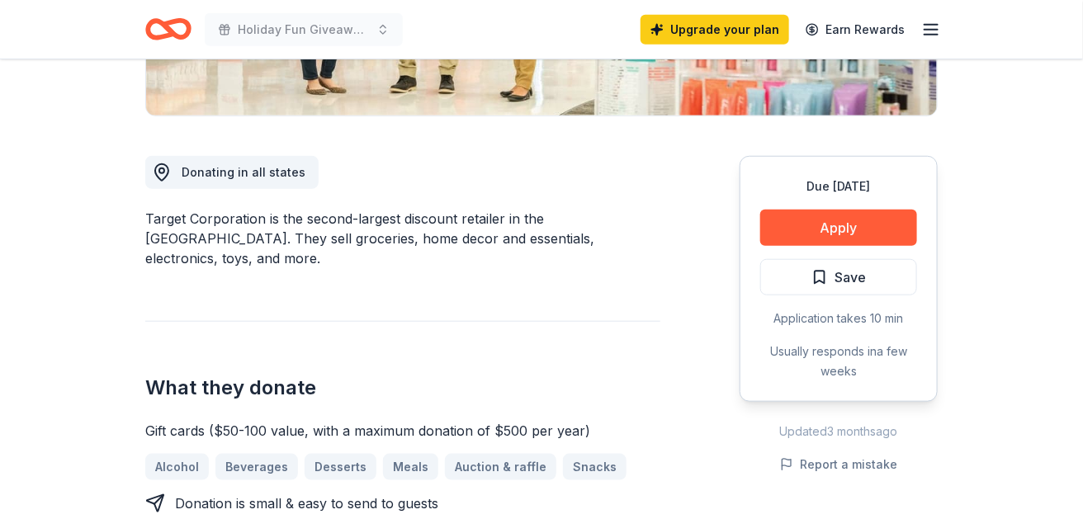
scroll to position [386, 0]
click at [883, 245] on button "Apply" at bounding box center [838, 227] width 157 height 36
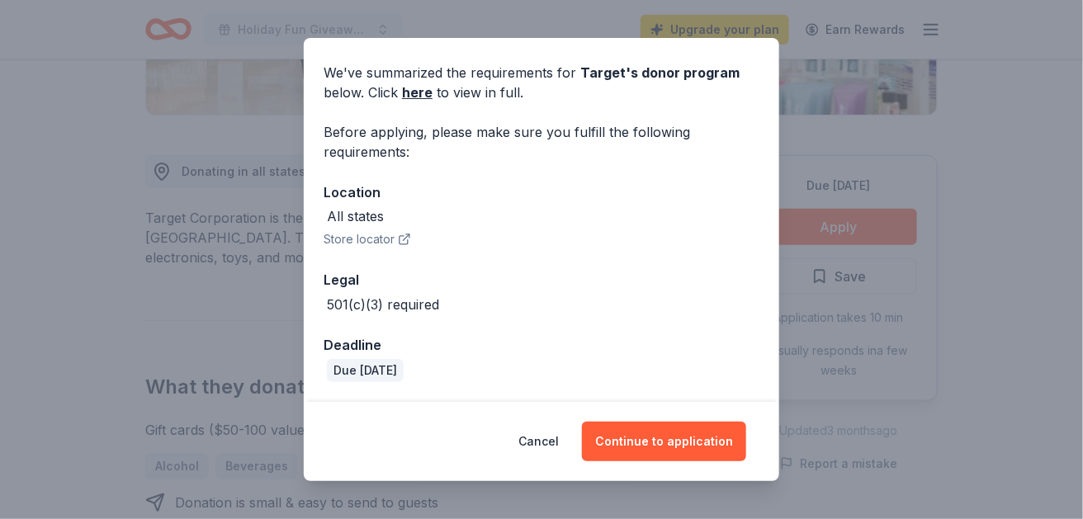
scroll to position [184, 0]
click at [736, 432] on button "Continue to application" at bounding box center [664, 442] width 164 height 40
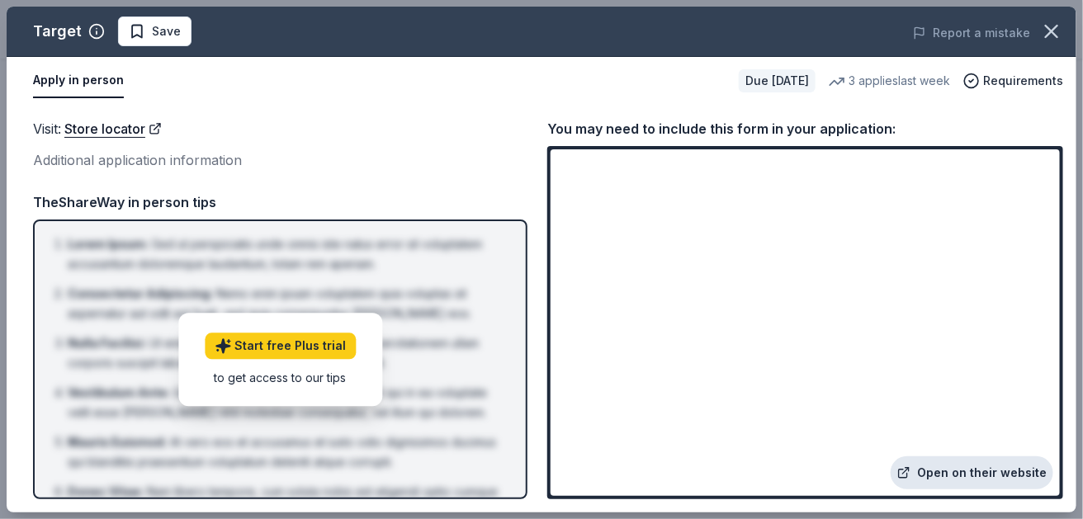
click at [965, 470] on link "Open on their website" at bounding box center [972, 473] width 163 height 33
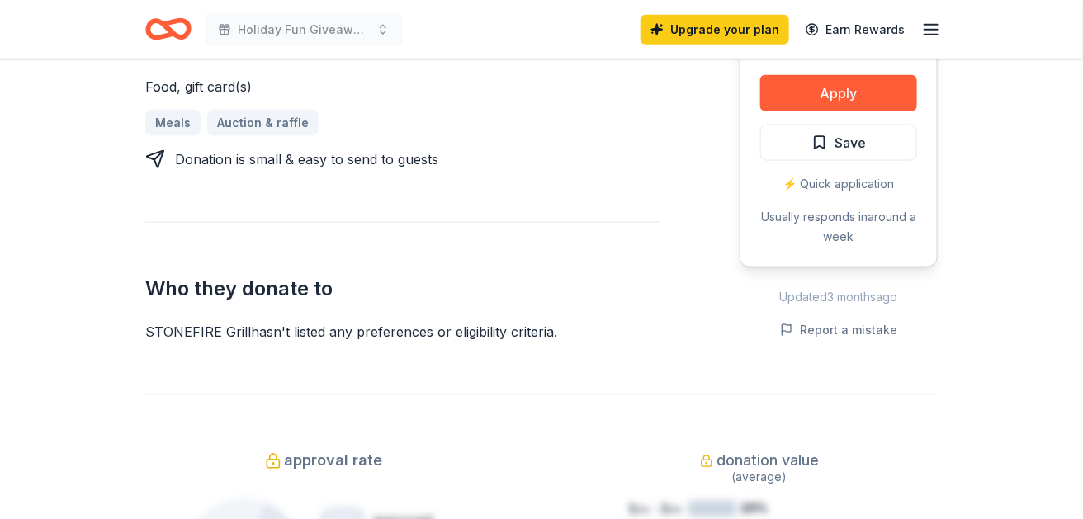
scroll to position [724, 0]
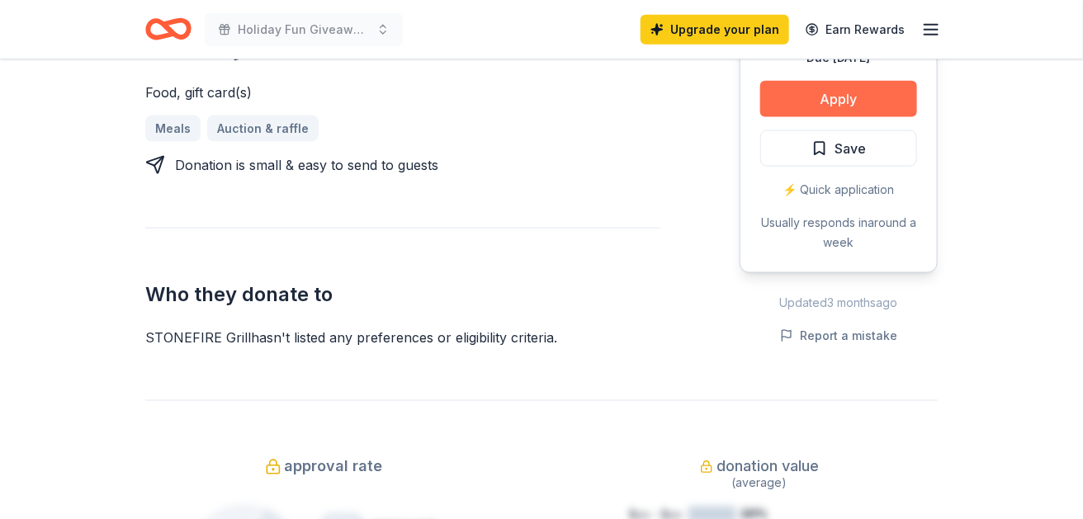
click at [835, 117] on button "Apply" at bounding box center [838, 99] width 157 height 36
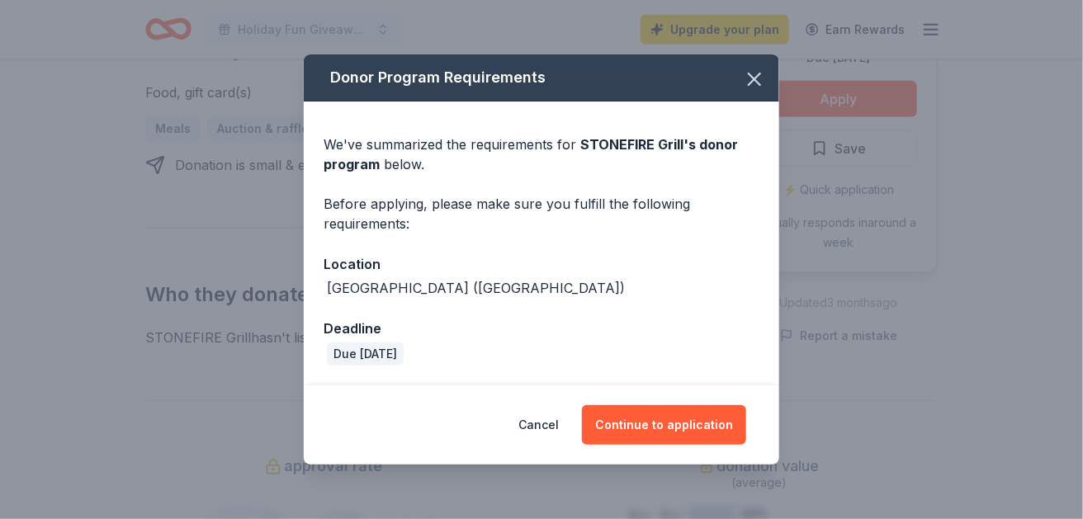
scroll to position [75, 0]
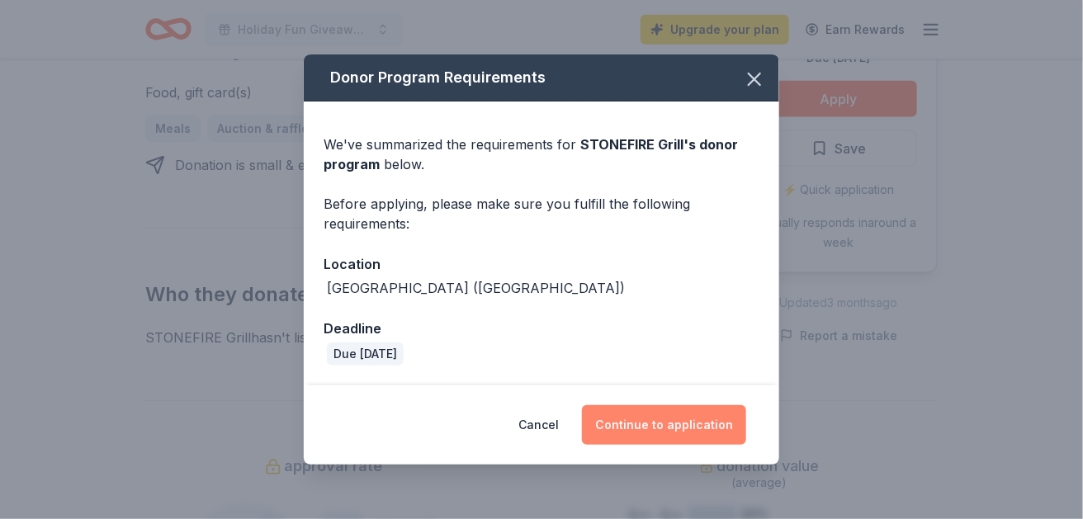
click at [699, 433] on button "Continue to application" at bounding box center [664, 425] width 164 height 40
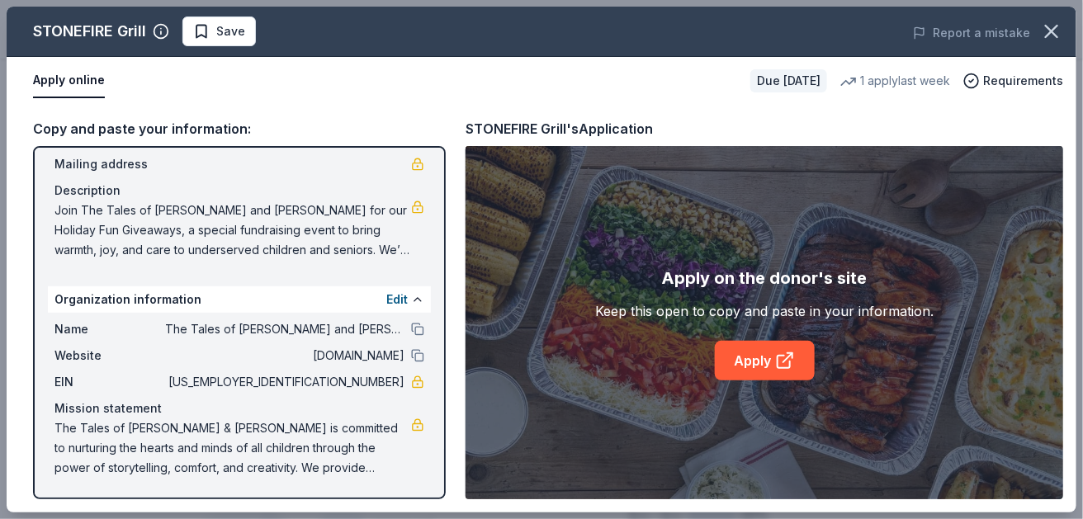
scroll to position [301, 0]
click at [759, 381] on link "Apply" at bounding box center [765, 361] width 100 height 40
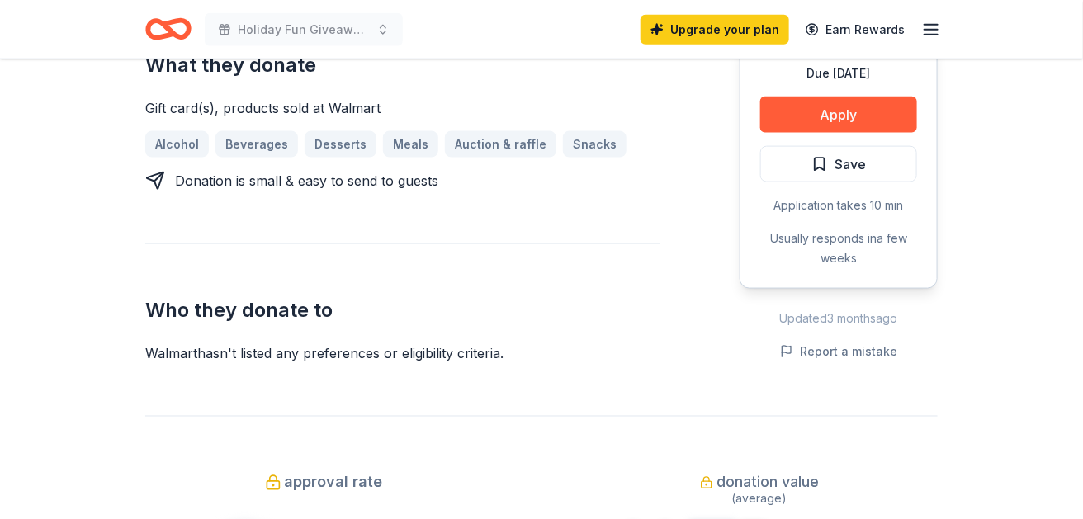
scroll to position [689, 0]
click at [786, 133] on button "Apply" at bounding box center [838, 115] width 157 height 36
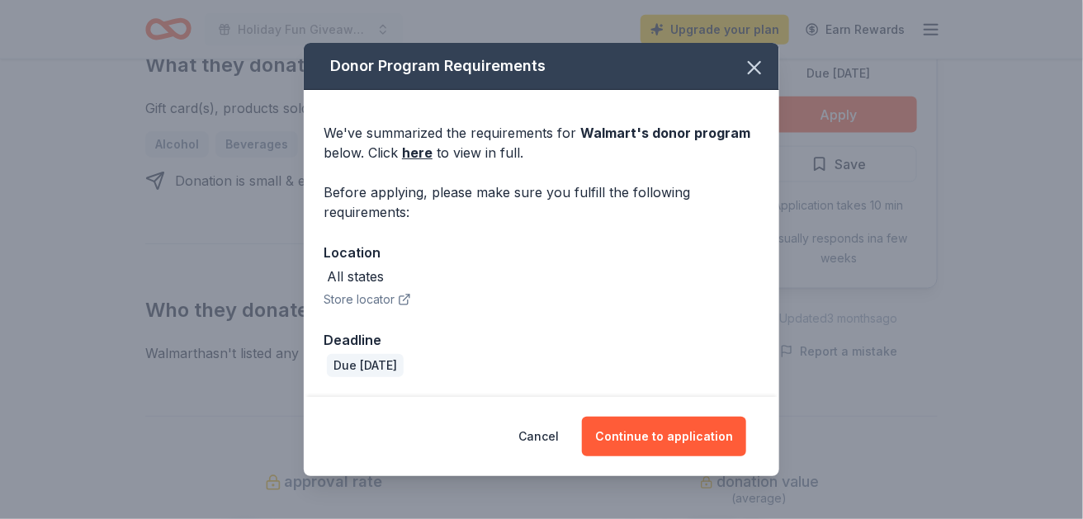
scroll to position [103, 0]
click at [722, 428] on button "Continue to application" at bounding box center [664, 437] width 164 height 40
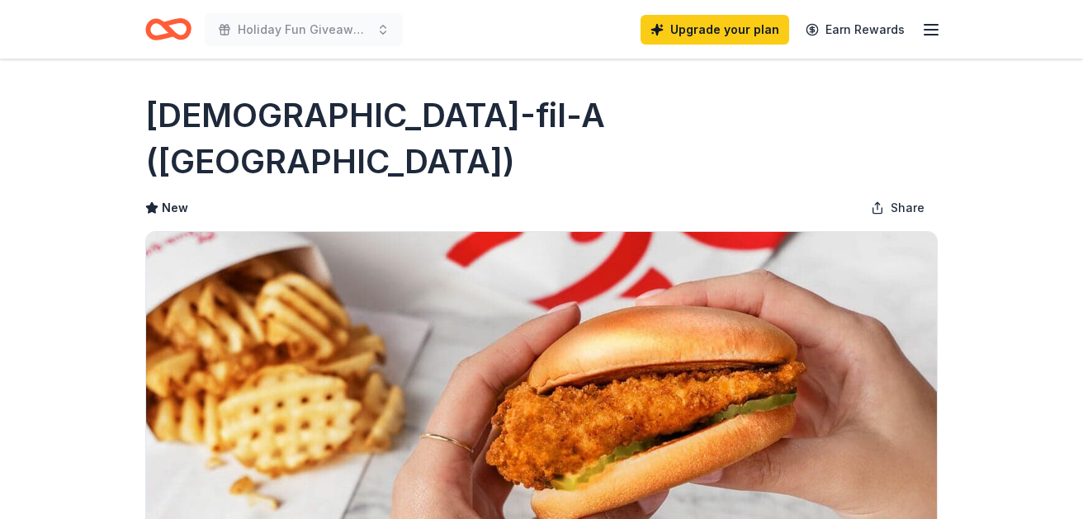
scroll to position [536, 0]
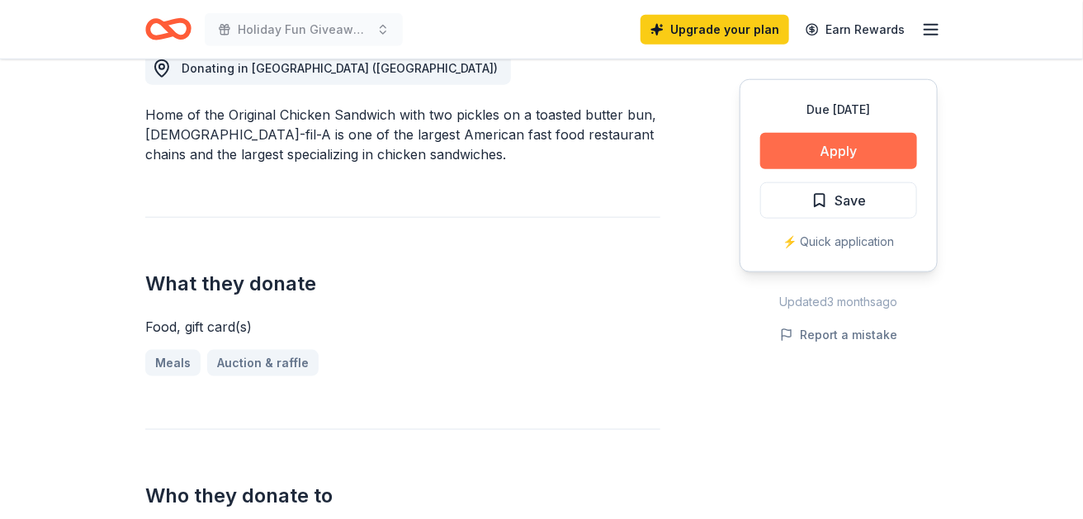
click at [799, 169] on button "Apply" at bounding box center [838, 151] width 157 height 36
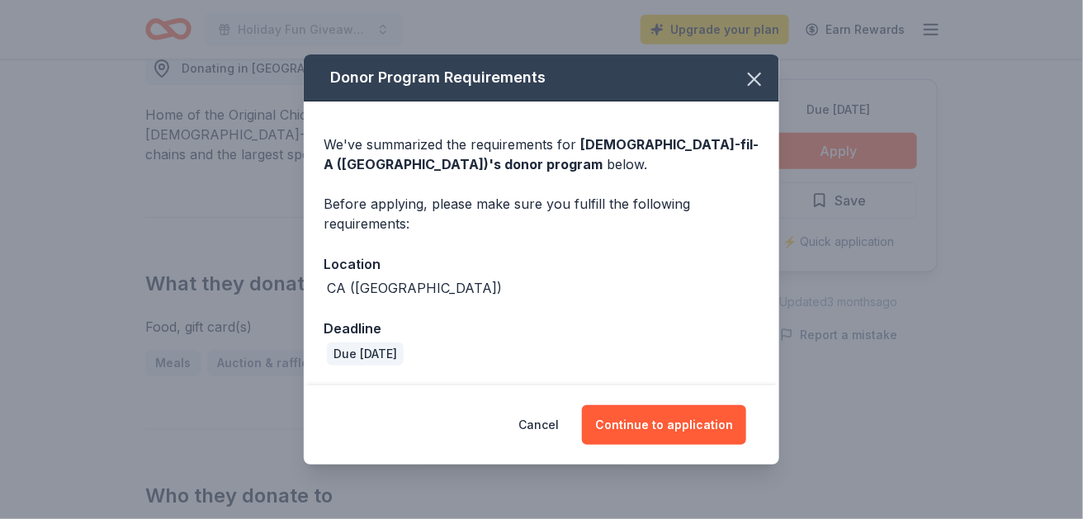
scroll to position [75, 0]
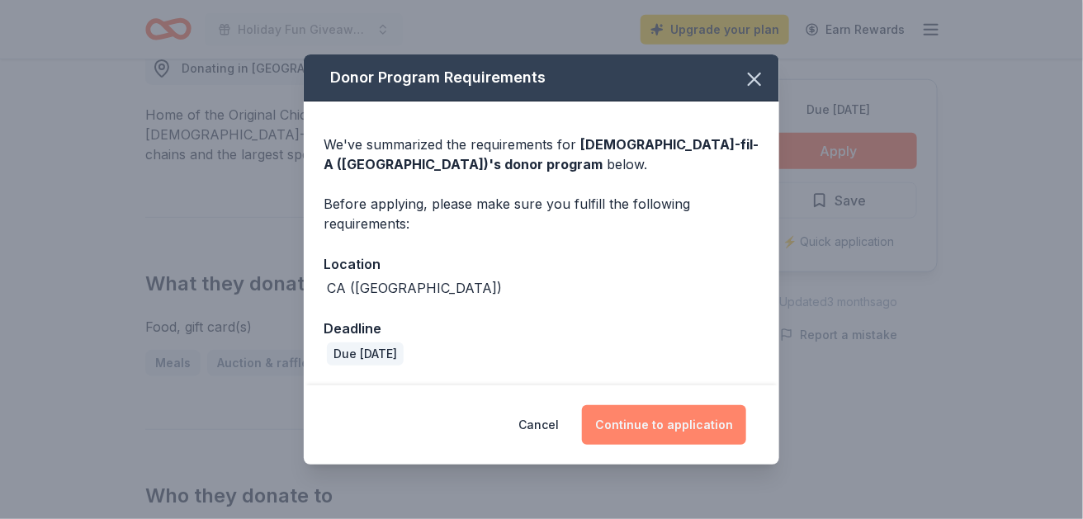
click at [736, 432] on button "Continue to application" at bounding box center [664, 425] width 164 height 40
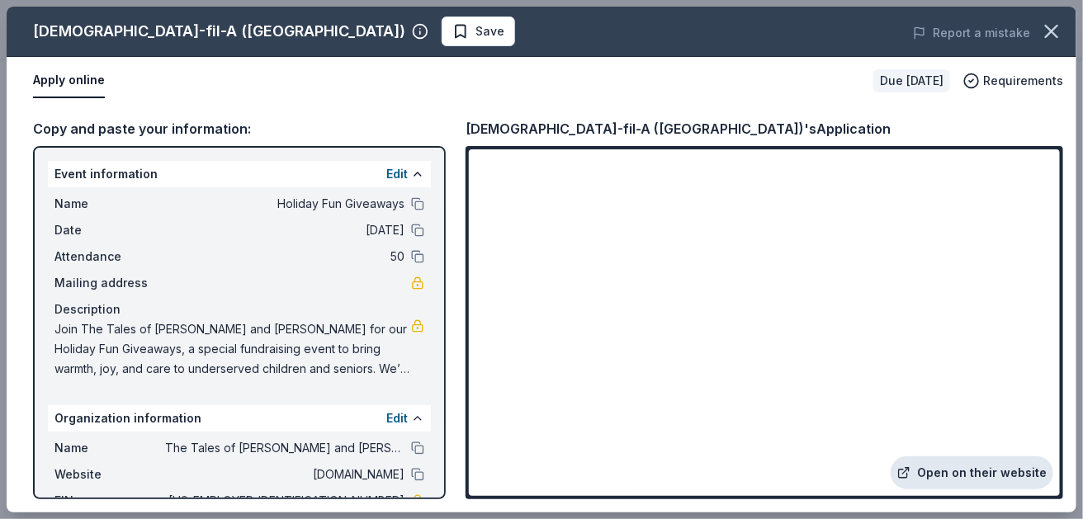
click at [961, 464] on link "Open on their website" at bounding box center [972, 473] width 163 height 33
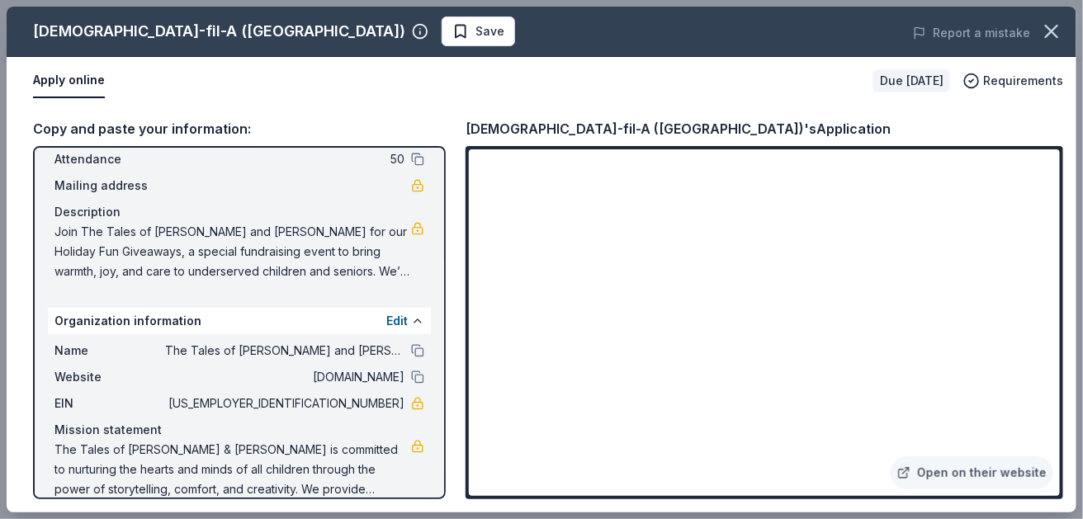
scroll to position [0, 0]
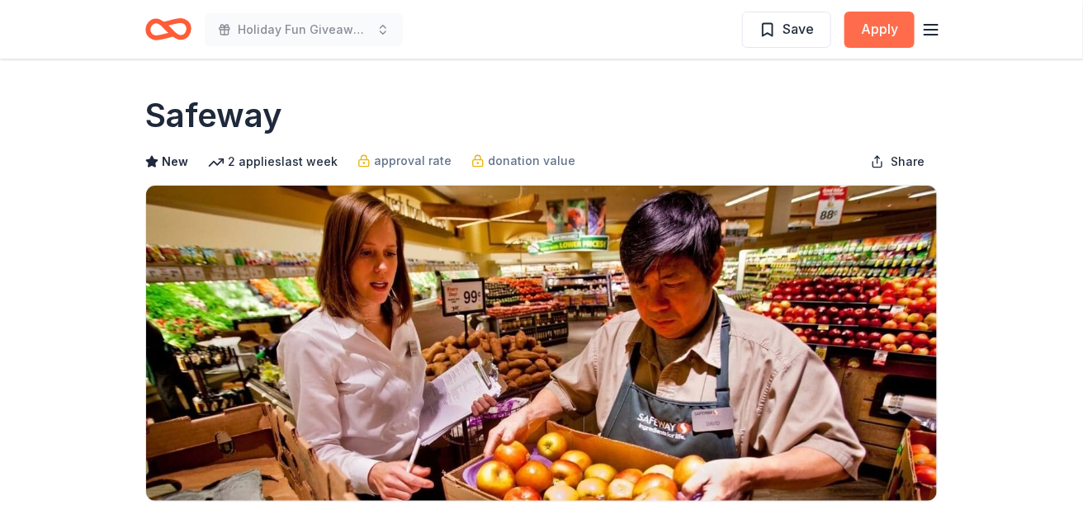
click at [876, 35] on button "Apply" at bounding box center [880, 30] width 70 height 36
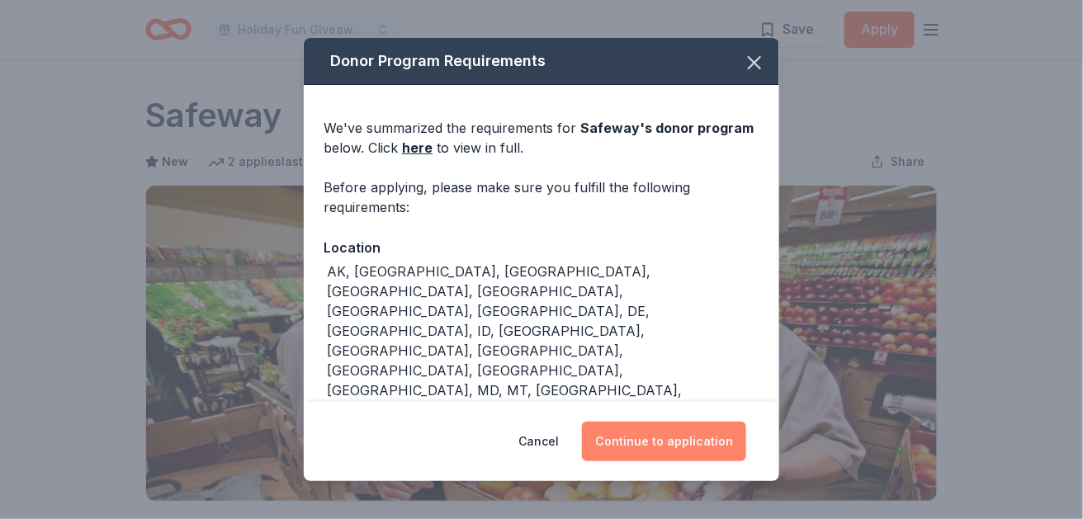
click at [745, 429] on button "Continue to application" at bounding box center [664, 442] width 164 height 40
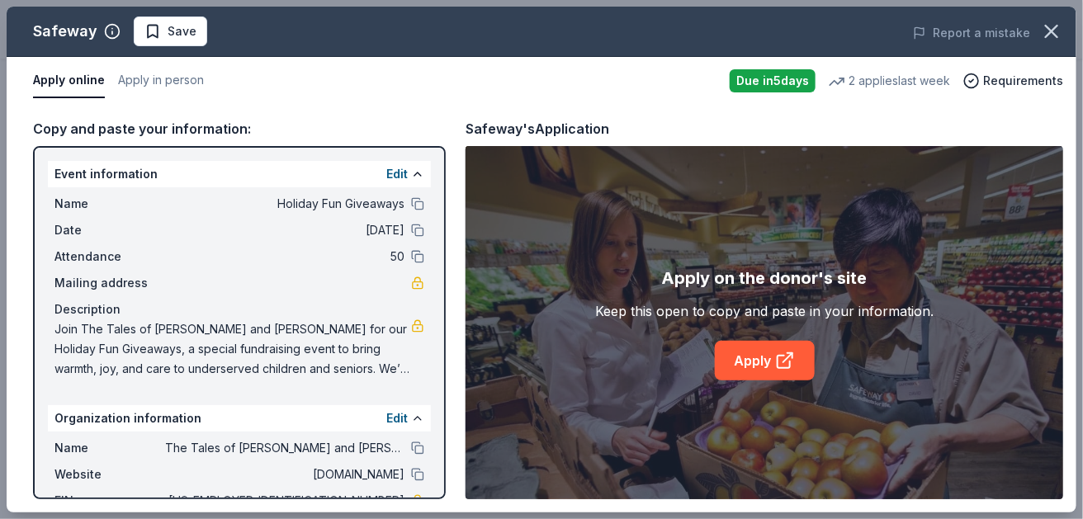
drag, startPoint x: 62, startPoint y: 253, endPoint x: 393, endPoint y: 362, distance: 348.3
click at [393, 362] on div "Name Holiday Fun Giveaways Date [DATE] Attendance 50 Mailing address Descriptio…" at bounding box center [239, 286] width 383 height 198
click at [144, 145] on div "Copy and paste your information: Event information Edit Name Holiday Fun Giveaw…" at bounding box center [542, 309] width 1070 height 408
click at [63, 187] on div "Event information Edit" at bounding box center [239, 174] width 383 height 26
drag, startPoint x: 70, startPoint y: 212, endPoint x: 315, endPoint y: 249, distance: 248.0
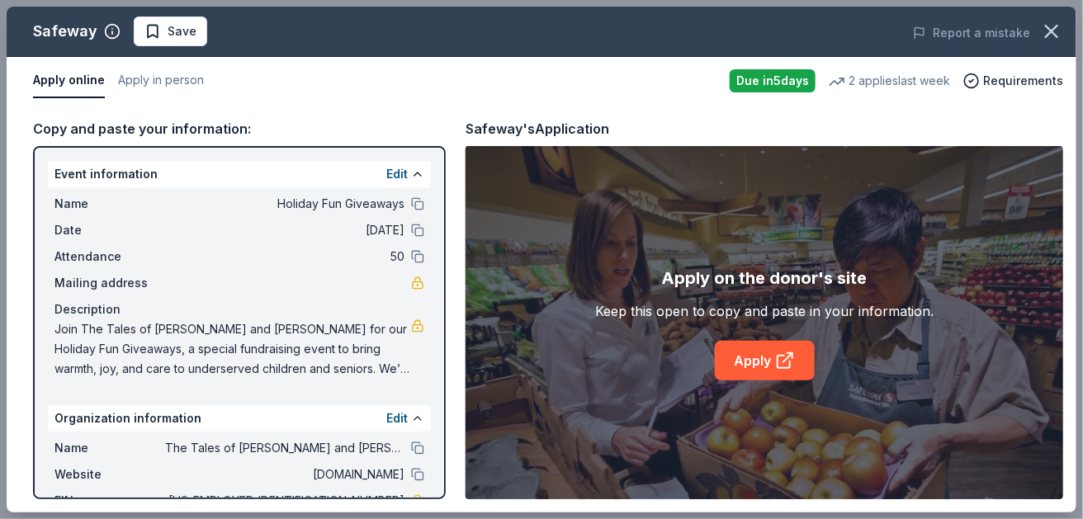
click at [315, 249] on div "Event information Edit Name Holiday Fun Giveaways Date [DATE] Attendance 50 Mai…" at bounding box center [239, 273] width 383 height 225
click at [64, 253] on div "Name Holiday Fun Giveaways Date [DATE] Attendance 50 Mailing address Descriptio…" at bounding box center [239, 286] width 383 height 198
click at [69, 214] on span "Name" at bounding box center [109, 204] width 111 height 20
drag, startPoint x: 66, startPoint y: 248, endPoint x: 130, endPoint y: 245, distance: 64.4
click at [130, 214] on span "Name" at bounding box center [109, 204] width 111 height 20
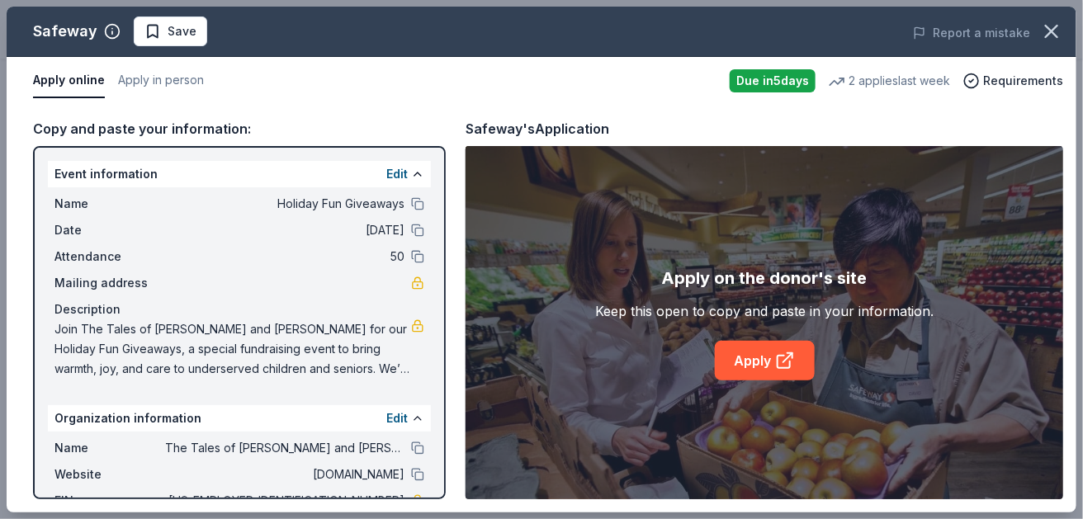
click at [64, 248] on div "Name Holiday Fun Giveaways Date [DATE] Attendance 50 Mailing address Descriptio…" at bounding box center [239, 286] width 383 height 198
drag, startPoint x: 58, startPoint y: 248, endPoint x: 468, endPoint y: 250, distance: 410.3
click at [468, 250] on div "Copy and paste your information: Event information Edit Name Holiday Fun Giveaw…" at bounding box center [542, 309] width 1070 height 408
click at [407, 214] on div "Name Holiday Fun Giveaways" at bounding box center [239, 204] width 370 height 20
click at [421, 211] on button at bounding box center [417, 203] width 13 height 13
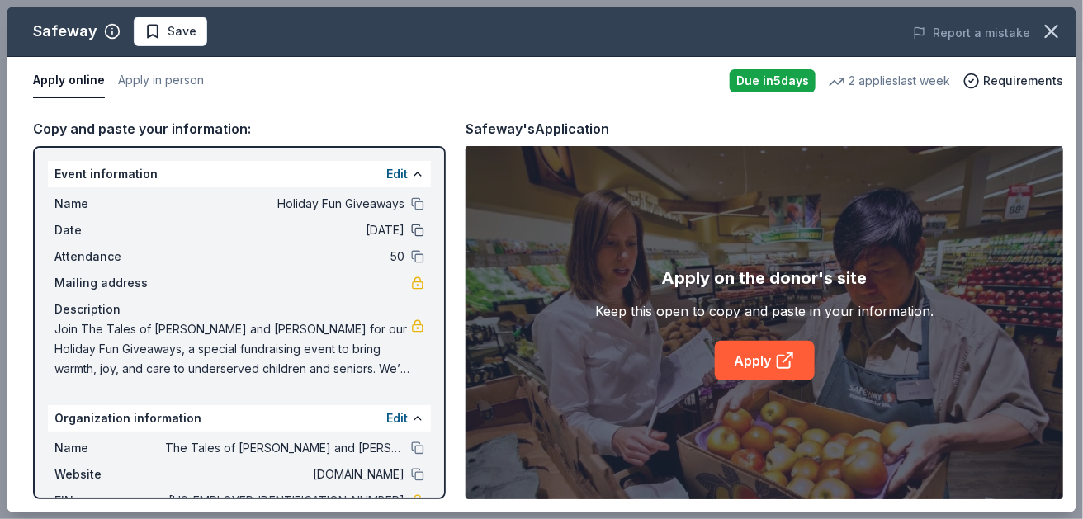
click at [416, 237] on button at bounding box center [417, 230] width 13 height 13
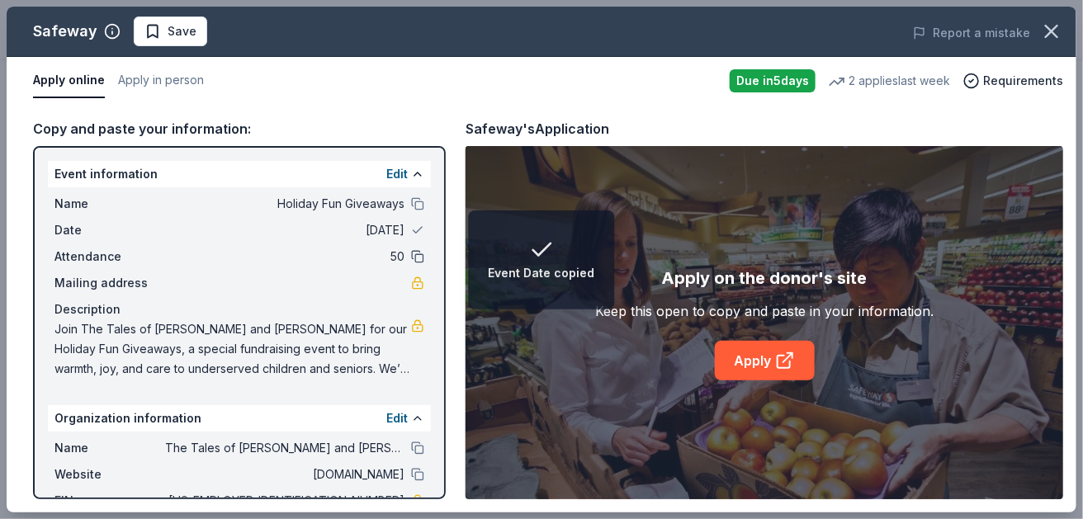
click at [418, 263] on button at bounding box center [417, 256] width 13 height 13
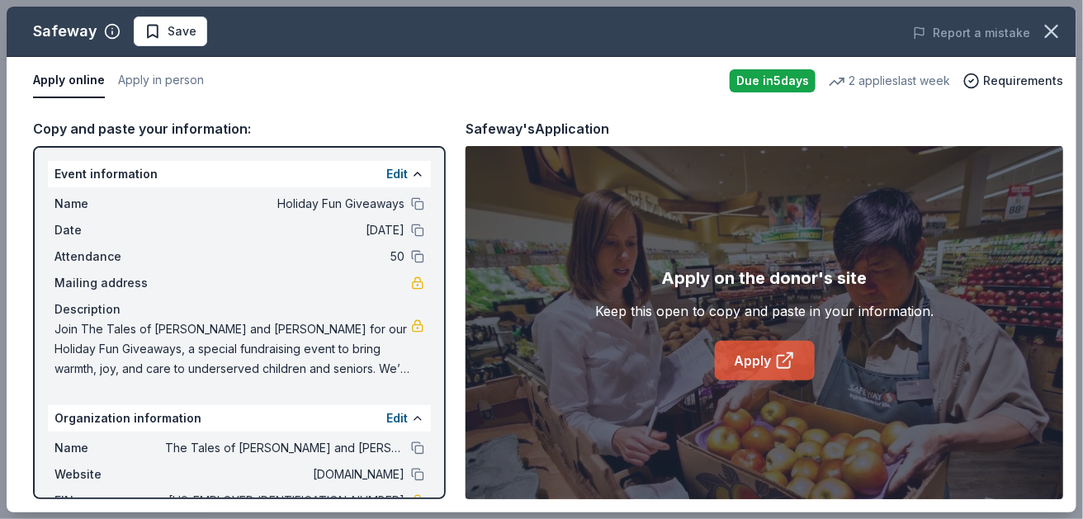
click at [782, 371] on icon at bounding box center [785, 361] width 20 height 20
